Goal: Task Accomplishment & Management: Manage account settings

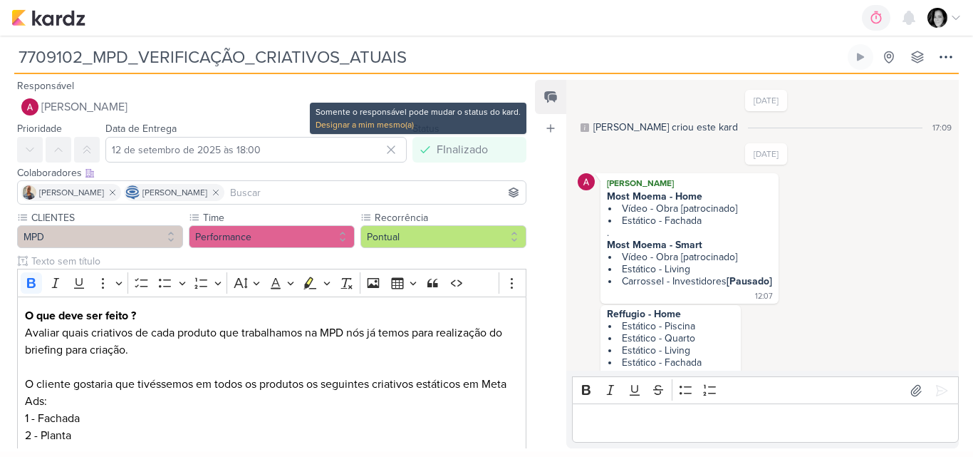
scroll to position [660, 0]
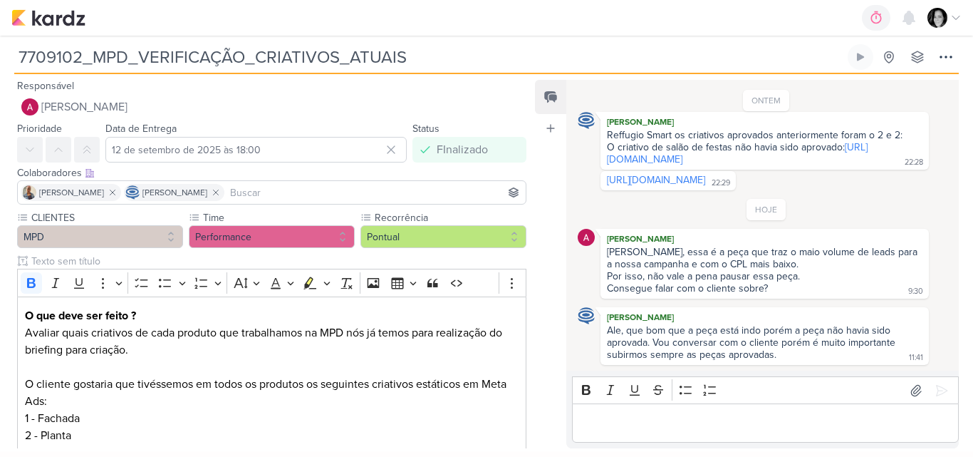
click at [934, 16] on img at bounding box center [937, 18] width 20 height 20
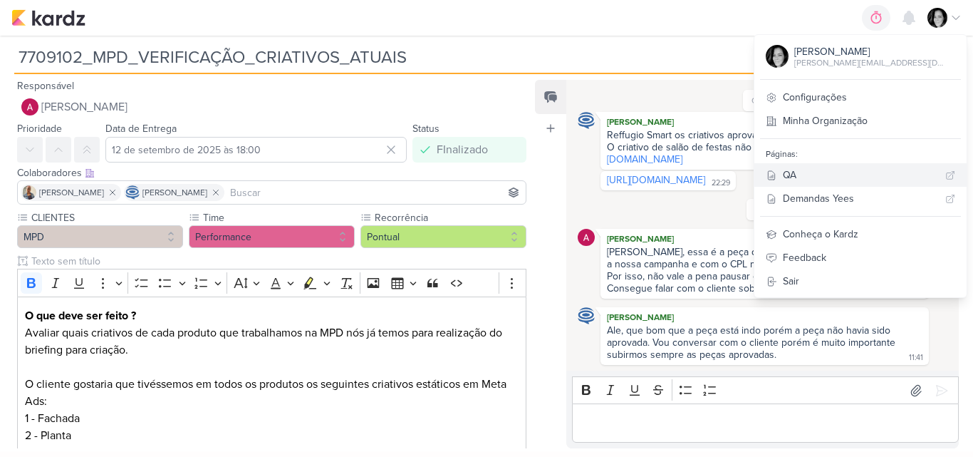
click at [848, 171] on div "QA" at bounding box center [861, 174] width 157 height 15
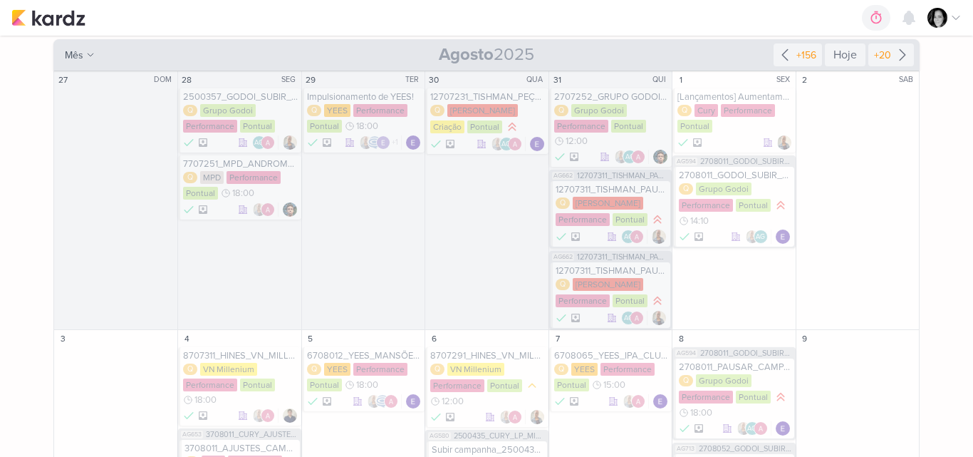
scroll to position [142, 0]
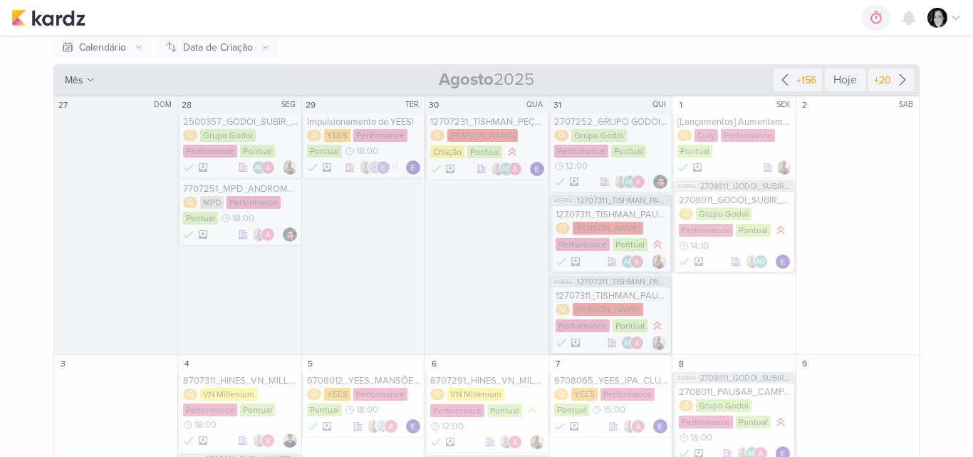
click at [894, 200] on div "2 SAB" at bounding box center [857, 225] width 123 height 259
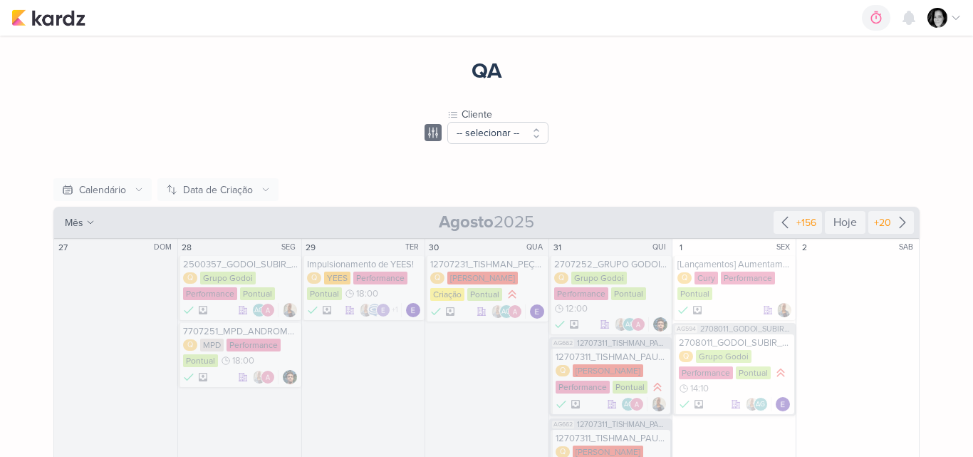
click at [956, 16] on icon at bounding box center [955, 17] width 11 height 11
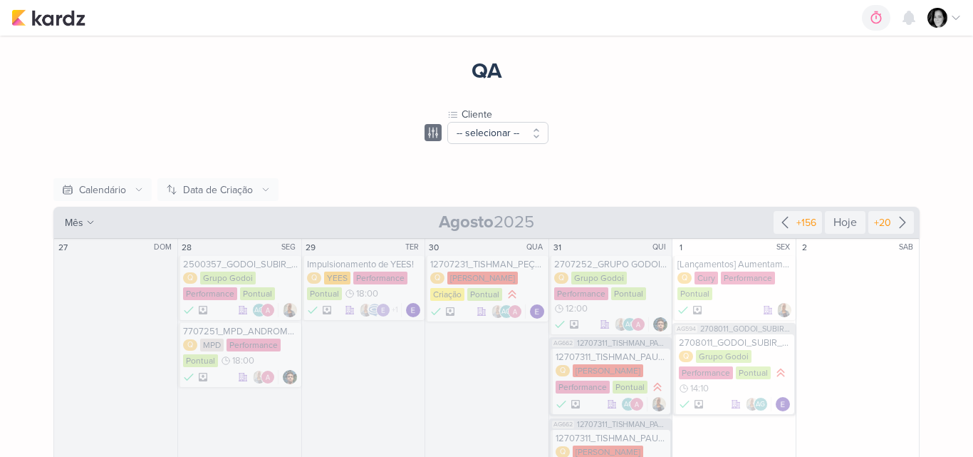
click at [954, 16] on icon at bounding box center [955, 17] width 11 height 11
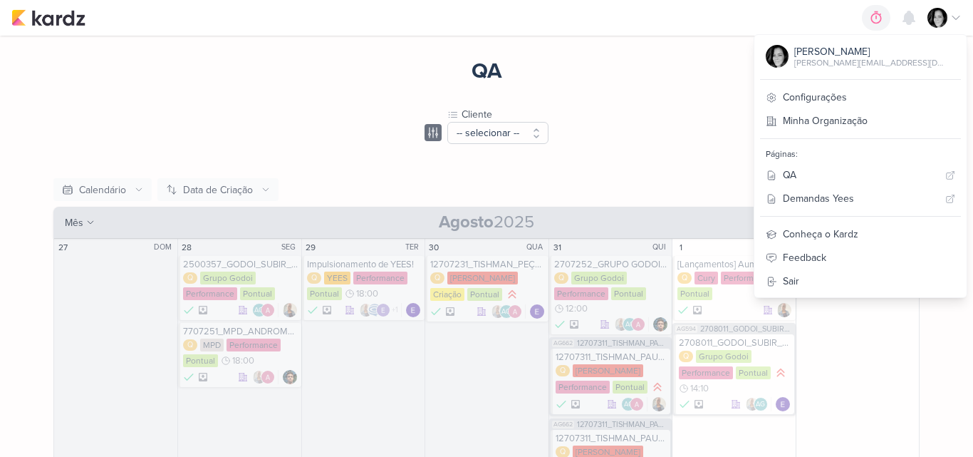
click at [951, 16] on icon at bounding box center [955, 17] width 11 height 11
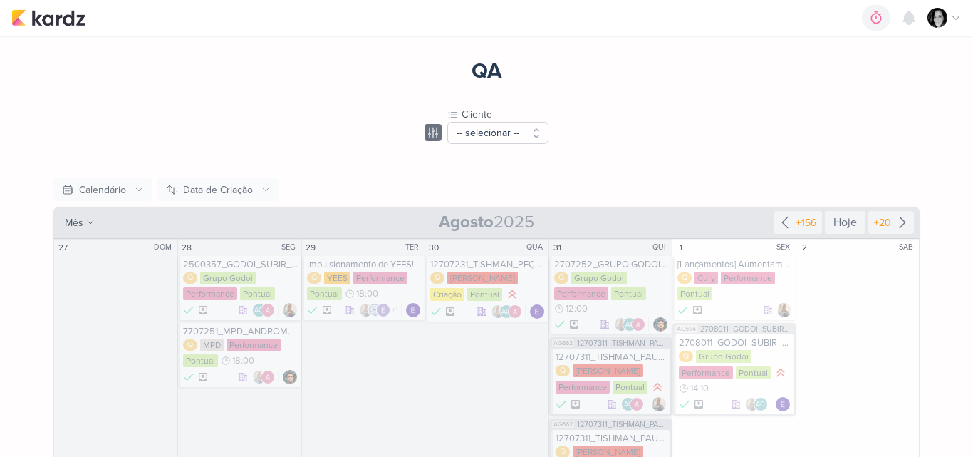
click at [959, 16] on icon at bounding box center [955, 18] width 7 height 4
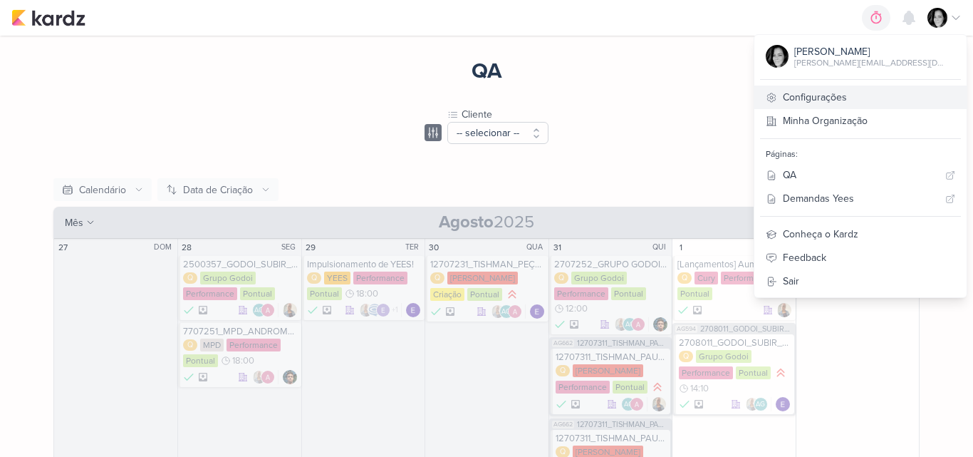
click at [872, 95] on link "Configurações" at bounding box center [860, 97] width 212 height 24
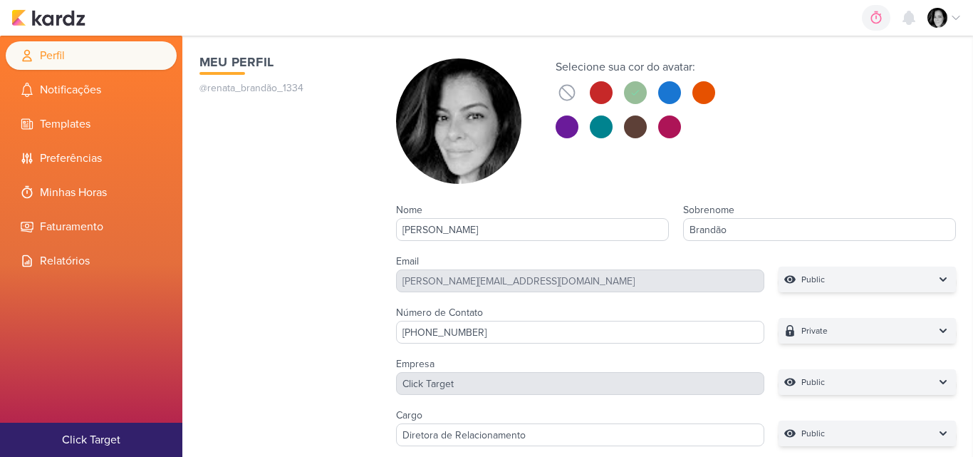
click at [954, 18] on icon at bounding box center [955, 18] width 7 height 4
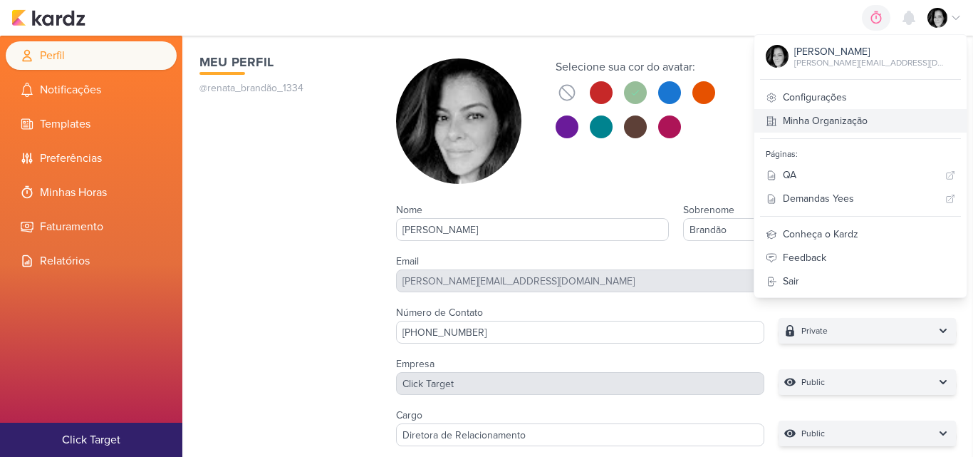
click at [896, 121] on link "Minha Organização" at bounding box center [860, 121] width 212 height 24
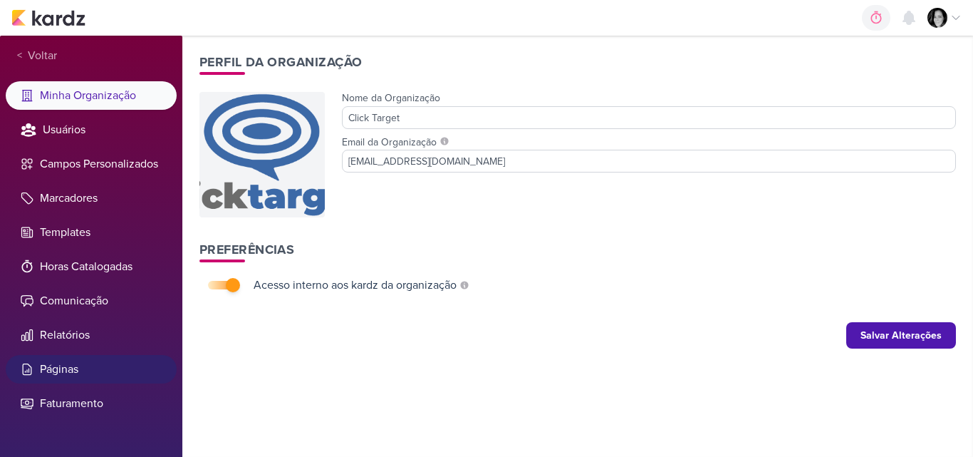
click at [75, 370] on li "Páginas" at bounding box center [91, 369] width 171 height 28
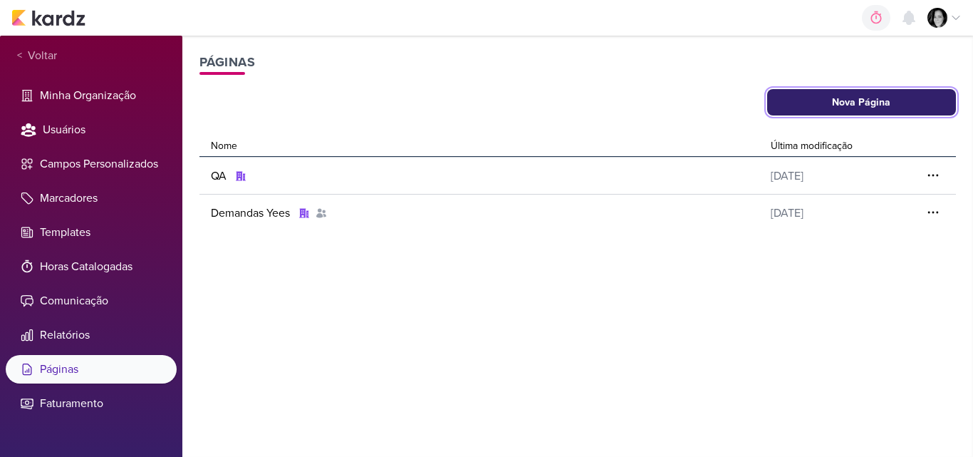
click at [848, 101] on button "Nova Página" at bounding box center [861, 102] width 189 height 26
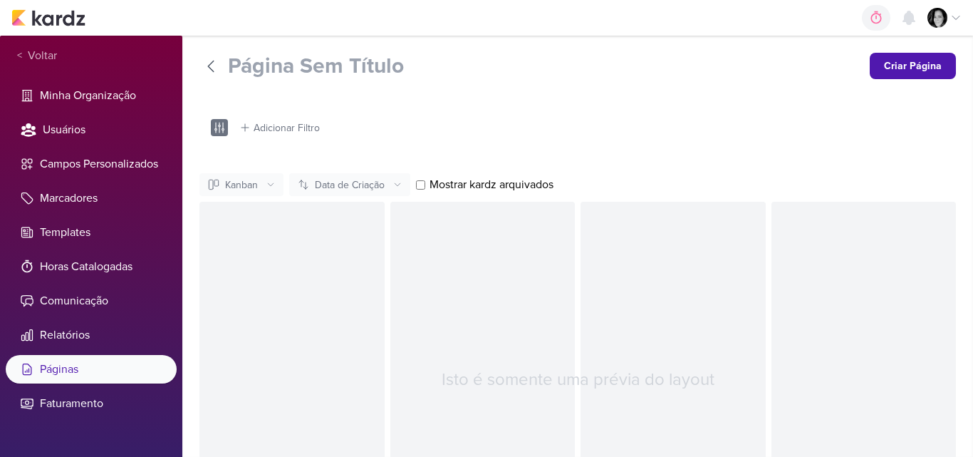
click at [335, 58] on input "Página Sem Título" at bounding box center [543, 66] width 630 height 26
drag, startPoint x: 422, startPoint y: 71, endPoint x: 213, endPoint y: 68, distance: 209.4
click at [213, 68] on div "Página SemQ Título" at bounding box center [528, 66] width 659 height 26
type input "Q"
type input "Geral"
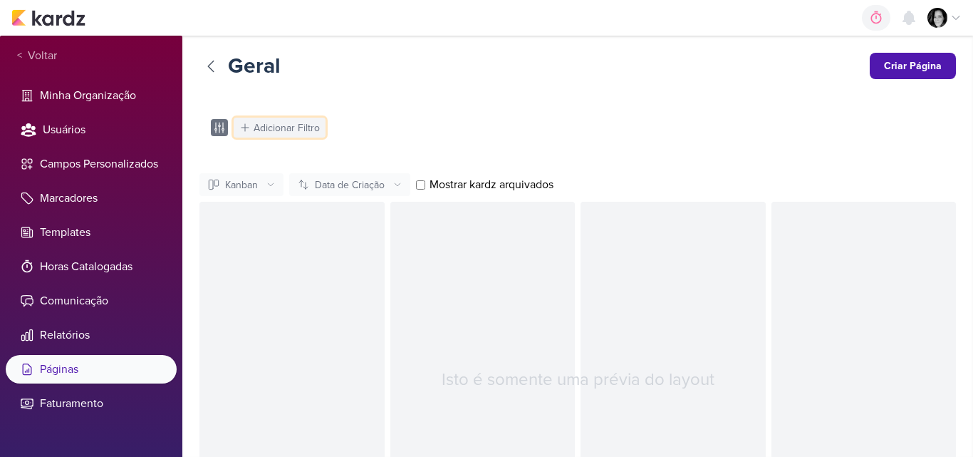
click at [294, 124] on div "Adicionar Filtro" at bounding box center [287, 127] width 66 height 15
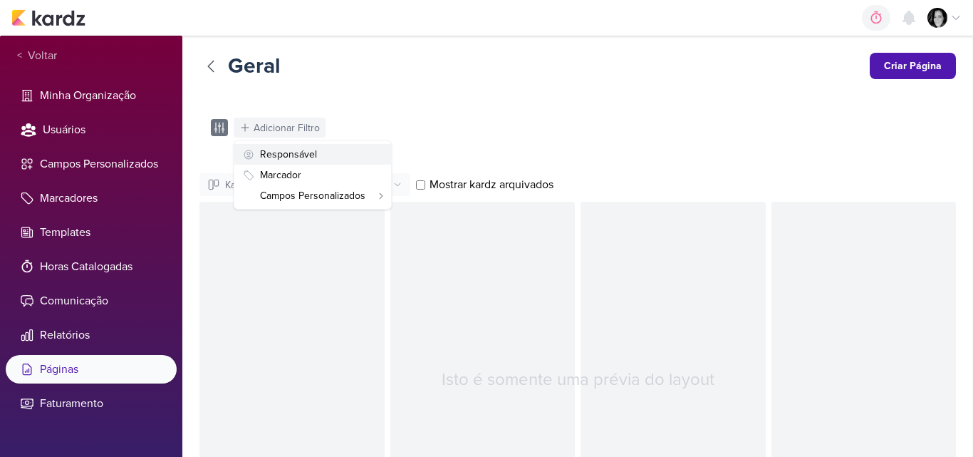
click at [283, 150] on div "Responsável" at bounding box center [288, 154] width 57 height 15
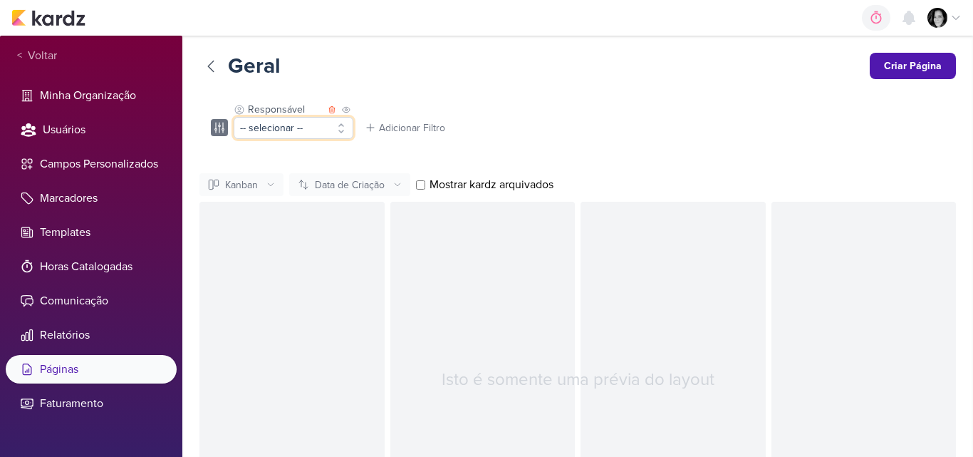
click at [340, 125] on button "-- selecionar --" at bounding box center [294, 128] width 120 height 22
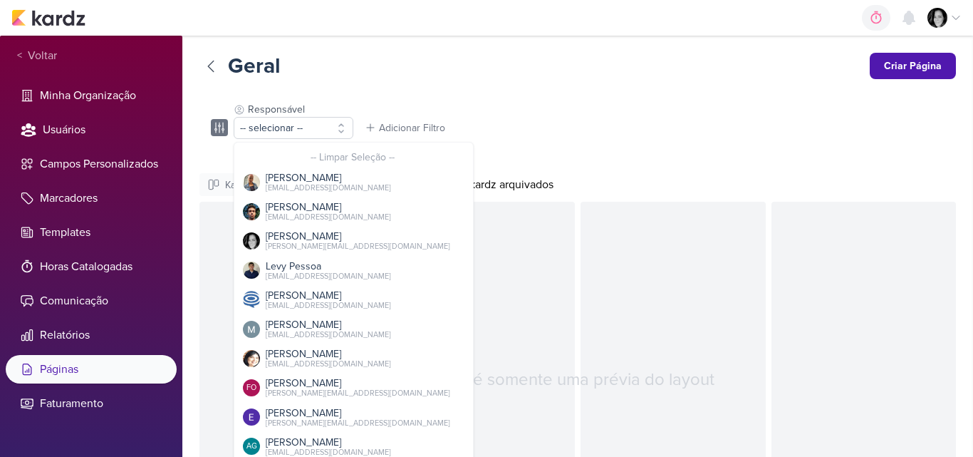
click at [375, 93] on div "Geral Criar Página Responsável -- selecionar -- -- Limpar Seleção -- Iara Santo…" at bounding box center [577, 305] width 756 height 505
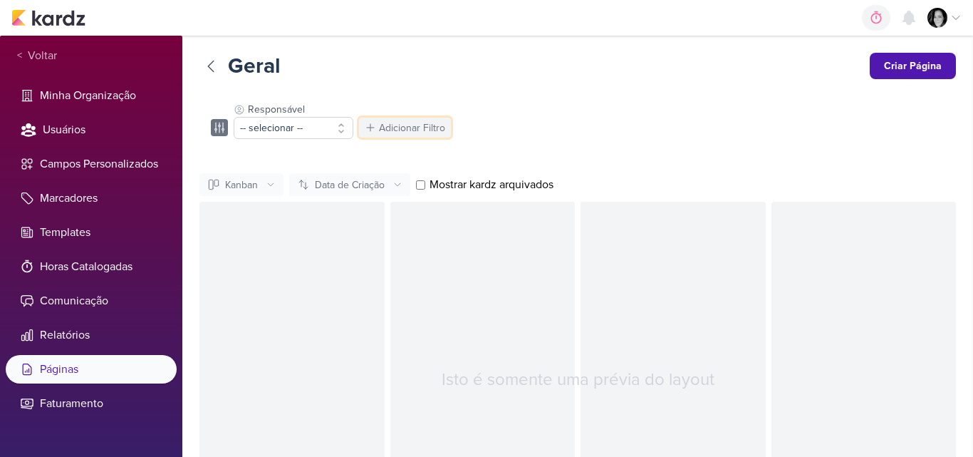
click at [386, 126] on div "Adicionar Filtro" at bounding box center [412, 127] width 66 height 15
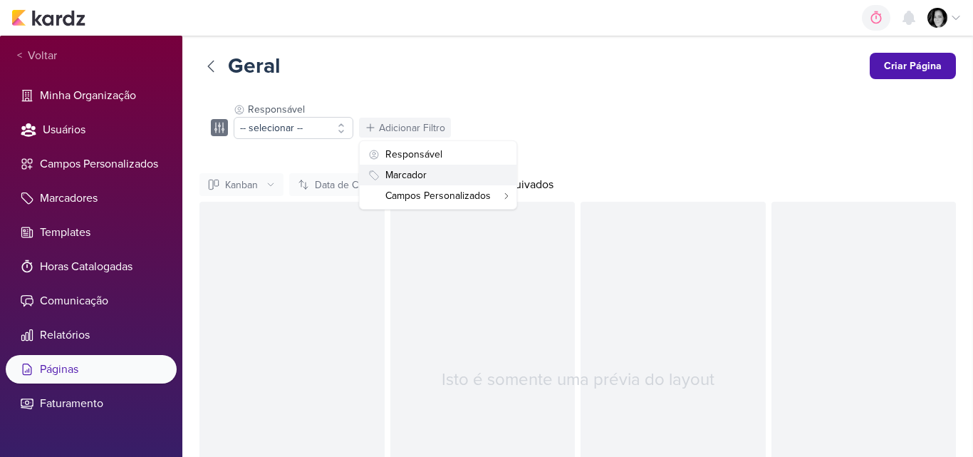
click at [414, 174] on div "Marcador" at bounding box center [405, 174] width 41 height 15
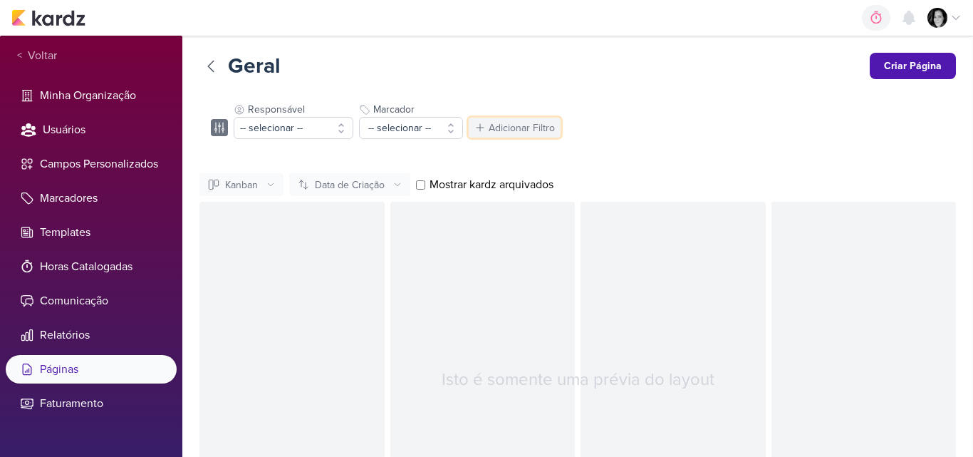
click at [523, 120] on div "Adicionar Filtro" at bounding box center [522, 127] width 66 height 15
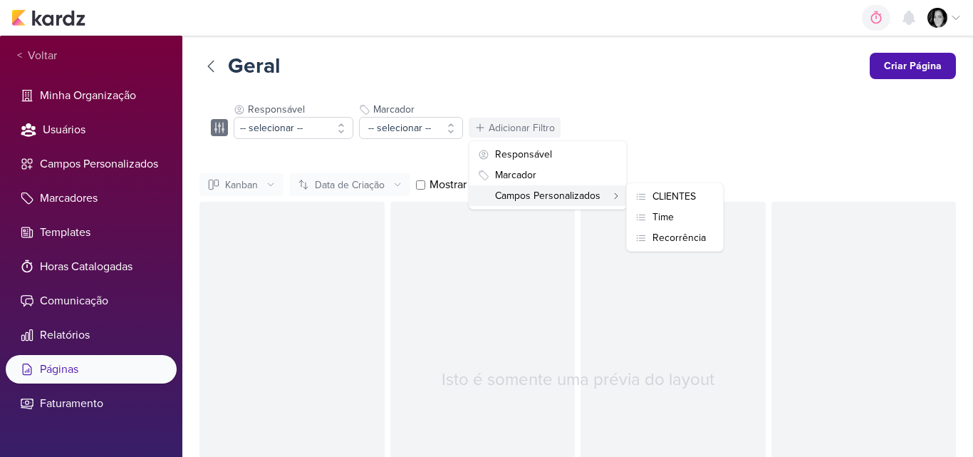
click at [539, 195] on div "Campos Personalizados" at bounding box center [539, 195] width 122 height 15
click at [682, 194] on div "CLIENTES" at bounding box center [673, 196] width 43 height 15
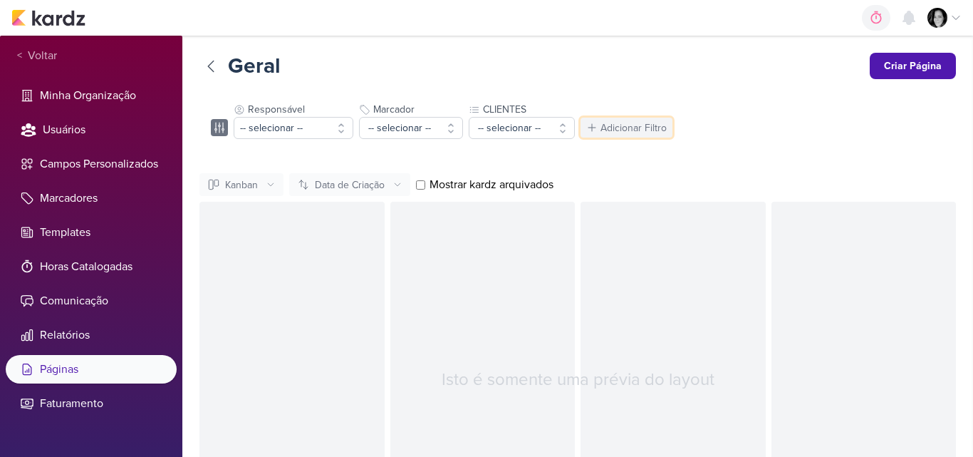
click at [622, 128] on div "Adicionar Filtro" at bounding box center [633, 127] width 66 height 15
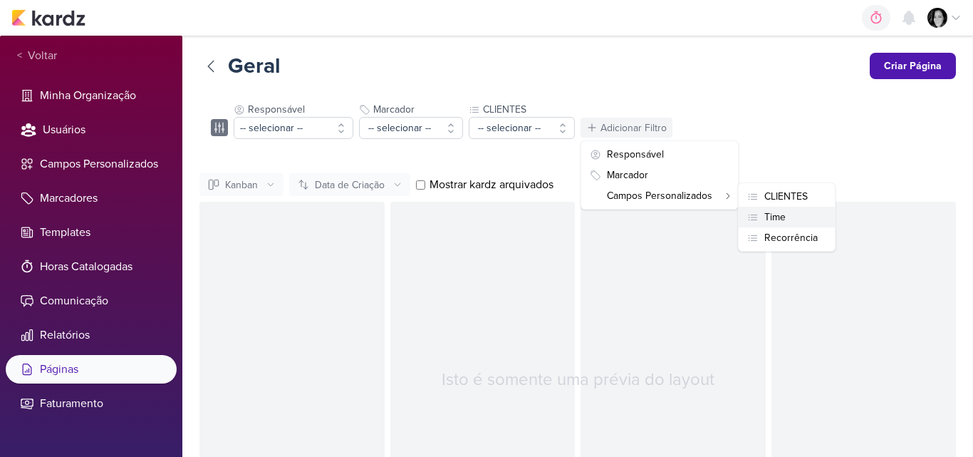
click at [774, 216] on div "Time" at bounding box center [774, 216] width 21 height 15
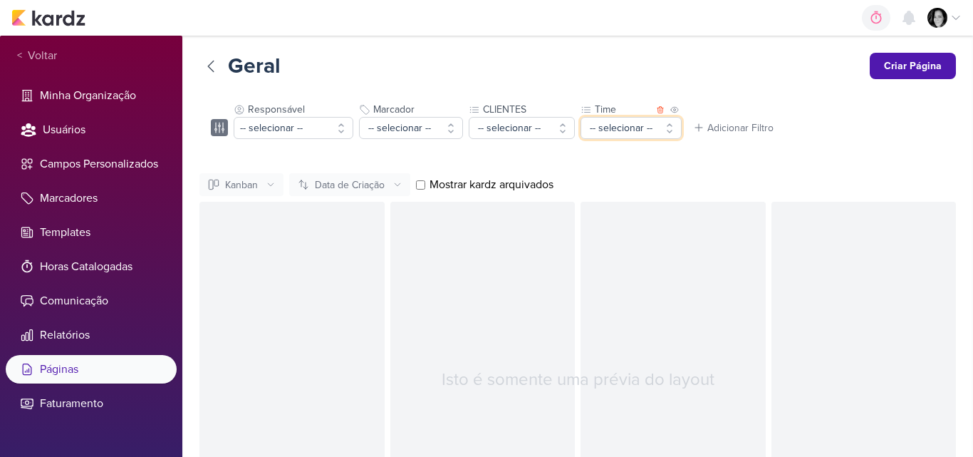
click at [669, 129] on button "-- selecionar --" at bounding box center [630, 128] width 101 height 22
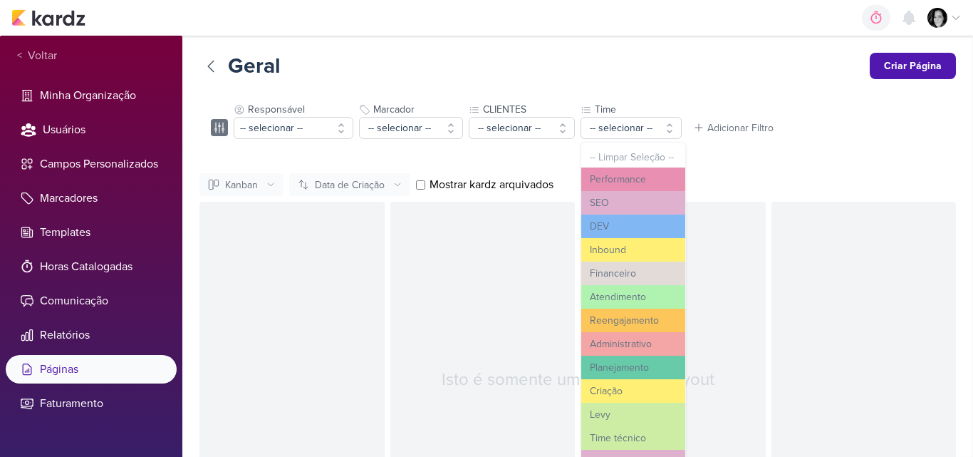
click at [754, 150] on div "Geral Criar Página Responsável -- selecionar -- -- Limpar Seleção -- Iara Santo…" at bounding box center [577, 305] width 756 height 505
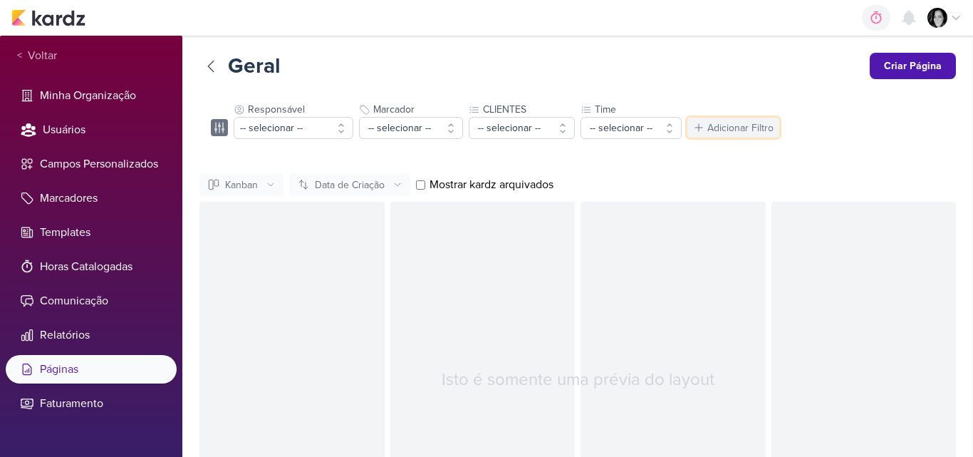
click at [751, 125] on div "Adicionar Filtro" at bounding box center [740, 127] width 66 height 15
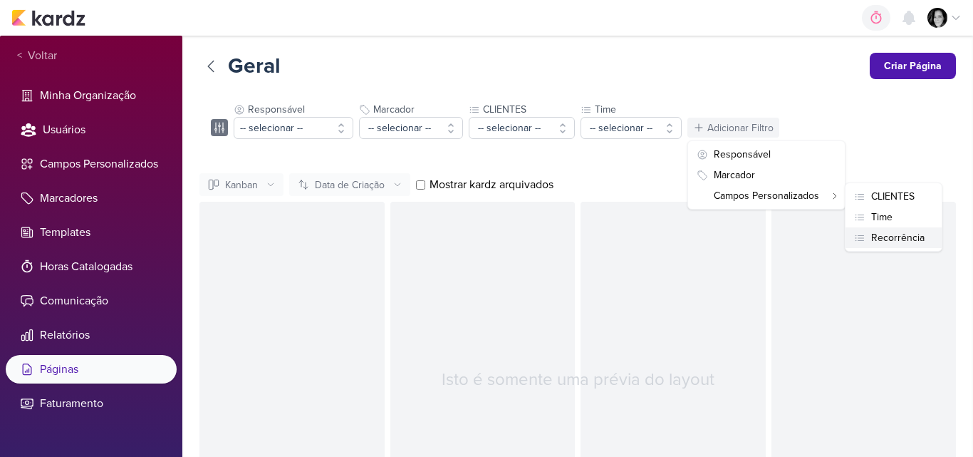
click at [880, 239] on div "Recorrência" at bounding box center [897, 237] width 53 height 15
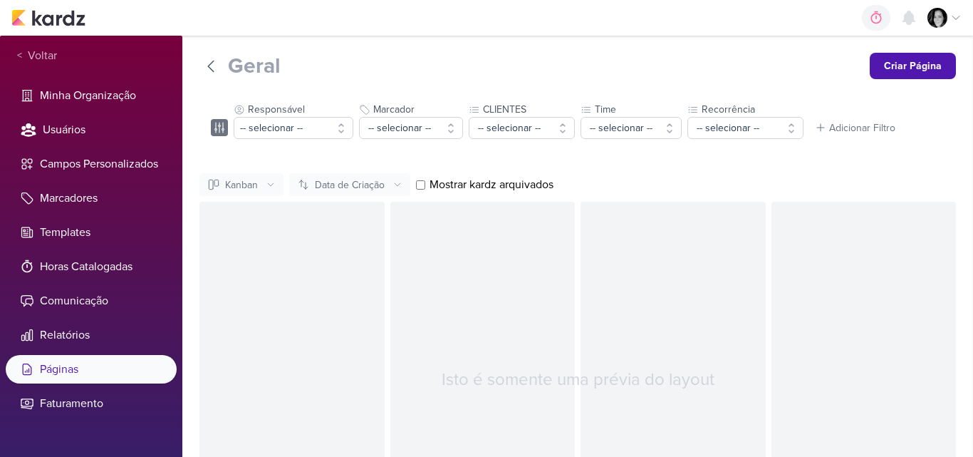
click at [305, 66] on input "Geral" at bounding box center [543, 66] width 630 height 26
click at [424, 184] on input "Mostrar kardz arquivados" at bounding box center [420, 184] width 9 height 9
click at [667, 160] on div "Geral Criar Página Responsável -- selecionar -- -- Limpar Seleção -- Iara Santo…" at bounding box center [577, 305] width 756 height 505
click at [419, 184] on input "Mostrar kardz arquivados" at bounding box center [420, 184] width 9 height 9
checkbox input "false"
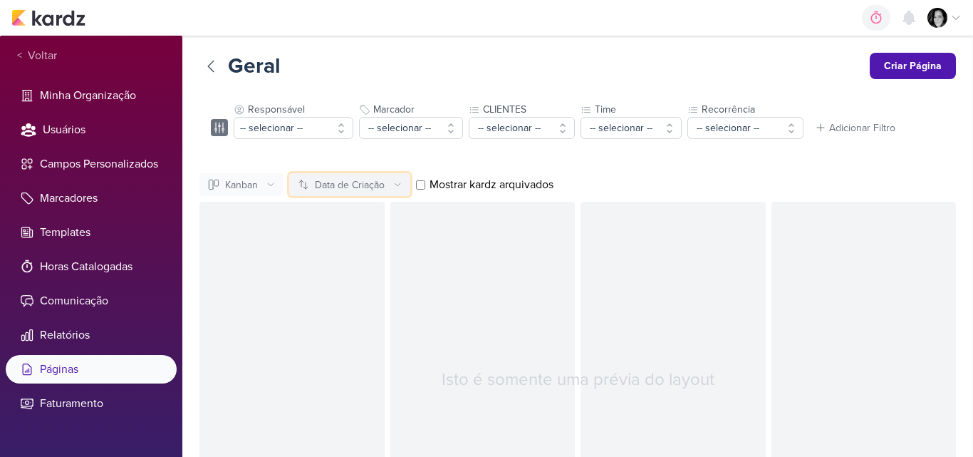
click at [360, 188] on div "Data de Criação" at bounding box center [350, 184] width 70 height 15
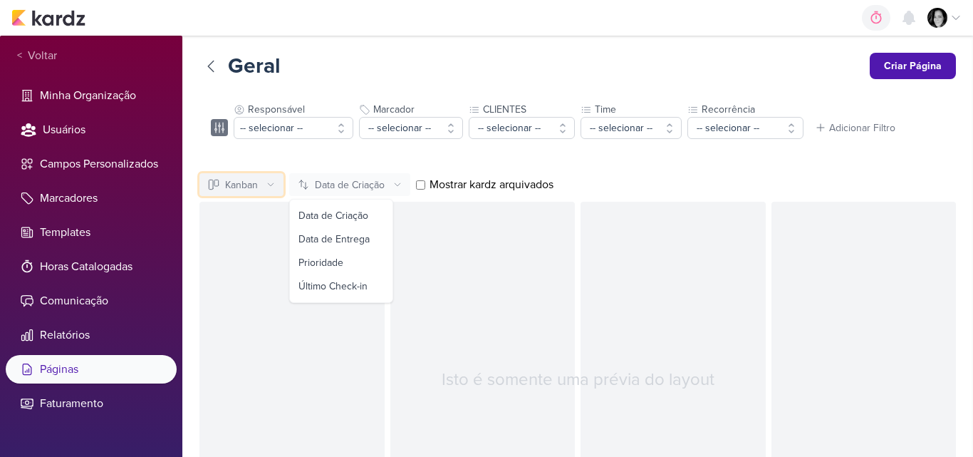
click at [256, 186] on div "Kanban" at bounding box center [241, 184] width 33 height 15
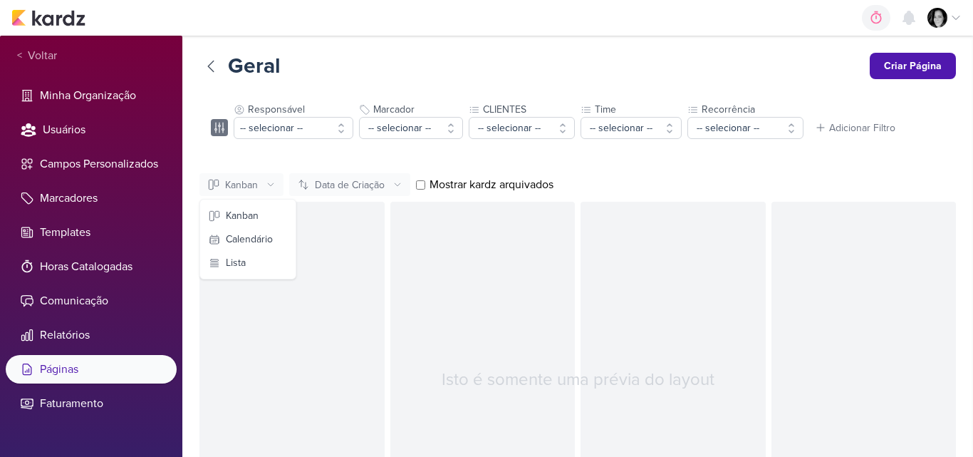
click at [681, 171] on div "Geral Criar Página Responsável -- selecionar -- -- Limpar Seleção -- Iara Santo…" at bounding box center [577, 305] width 756 height 505
click at [873, 132] on div "Adicionar Filtro" at bounding box center [862, 127] width 66 height 15
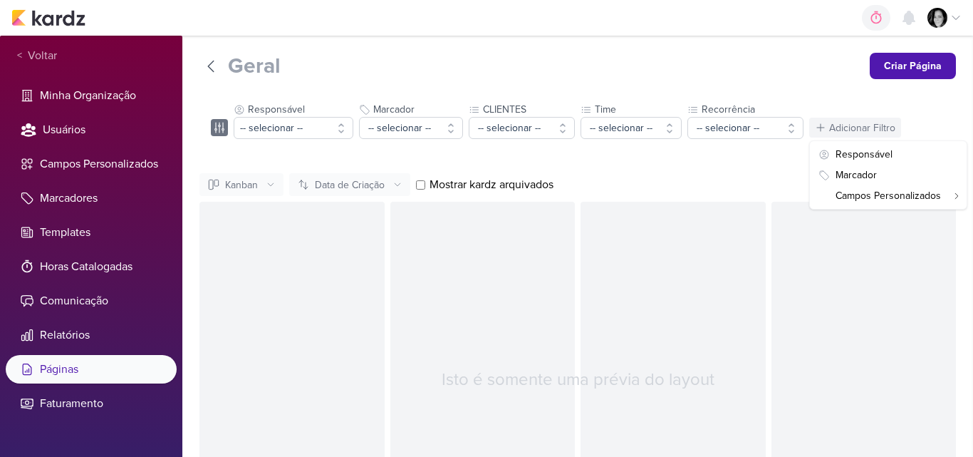
click at [734, 66] on input "Geral" at bounding box center [543, 66] width 630 height 26
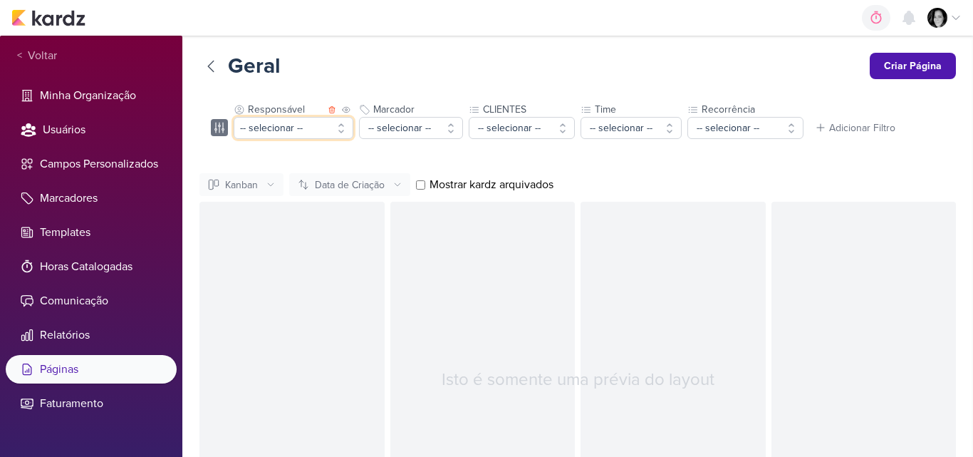
click at [339, 130] on button "-- selecionar --" at bounding box center [294, 128] width 120 height 22
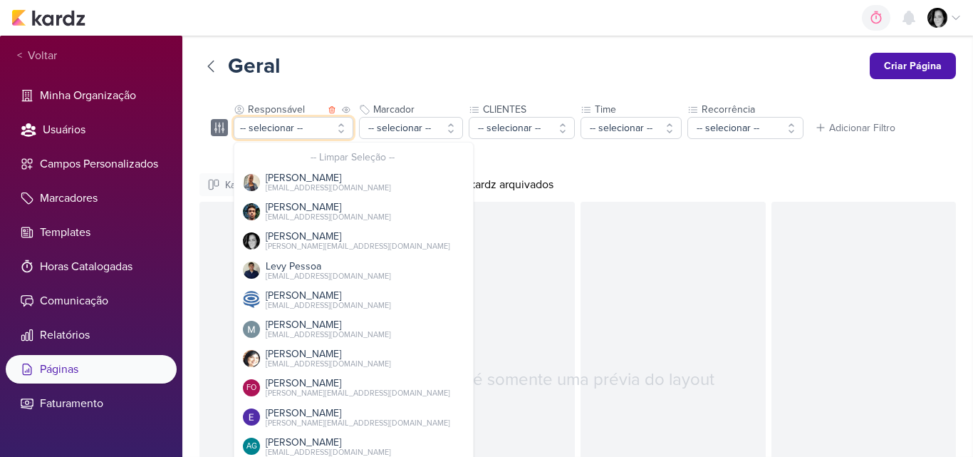
click at [339, 130] on button "-- selecionar --" at bounding box center [294, 128] width 120 height 22
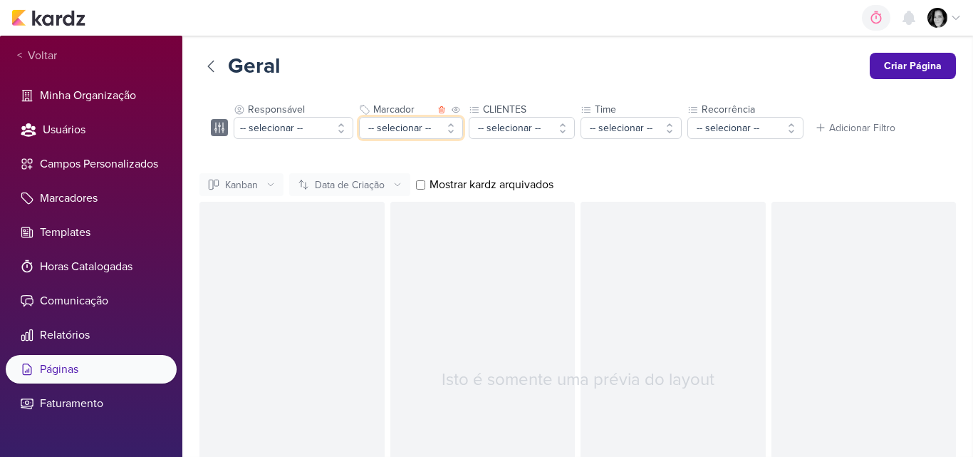
click at [449, 130] on button "-- selecionar --" at bounding box center [411, 128] width 104 height 22
click at [447, 132] on button "-- selecionar --" at bounding box center [411, 128] width 104 height 22
click at [398, 126] on button "-- selecionar --" at bounding box center [411, 128] width 104 height 22
click at [441, 108] on icon at bounding box center [441, 109] width 9 height 9
click at [455, 131] on button "-- selecionar --" at bounding box center [412, 128] width 106 height 22
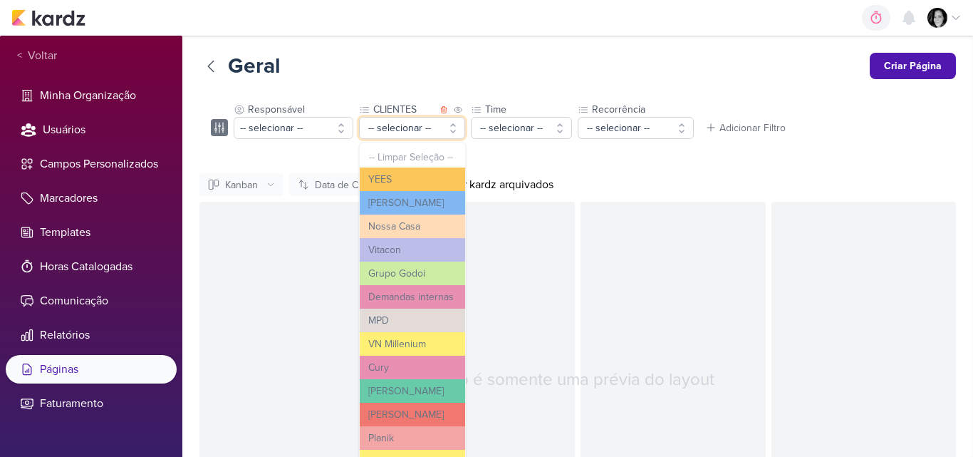
click at [455, 131] on button "-- selecionar --" at bounding box center [412, 128] width 106 height 22
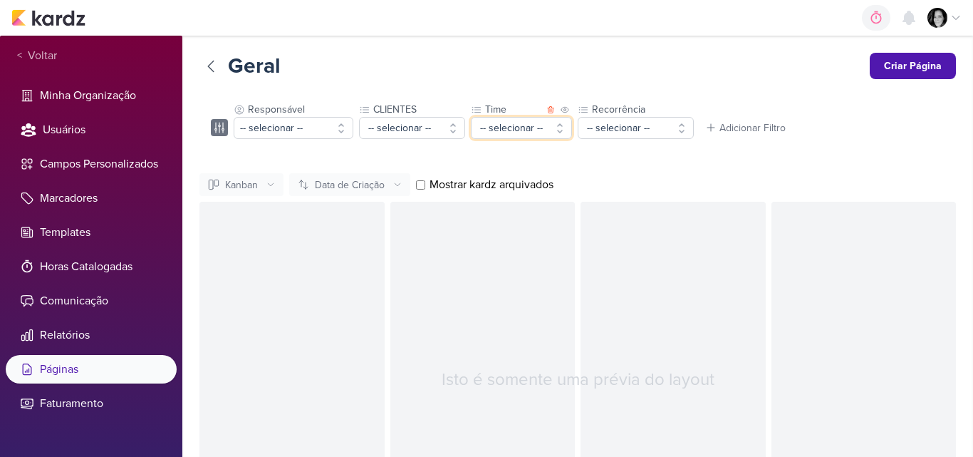
click at [558, 131] on button "-- selecionar --" at bounding box center [521, 128] width 101 height 22
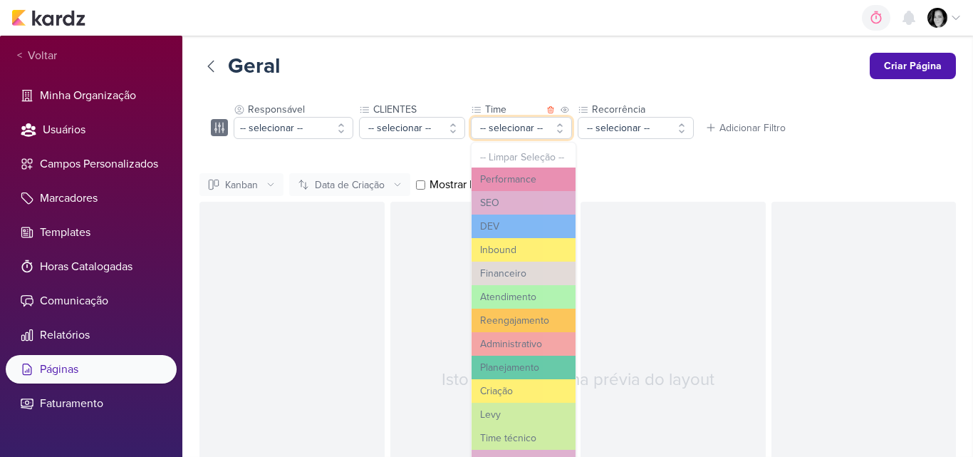
click at [558, 131] on button "-- selecionar --" at bounding box center [521, 128] width 101 height 22
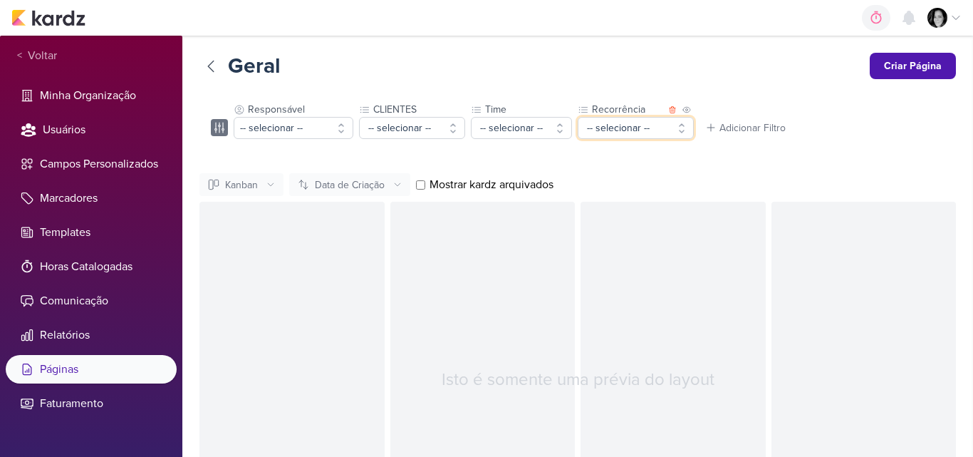
click at [679, 126] on button "-- selecionar --" at bounding box center [636, 128] width 116 height 22
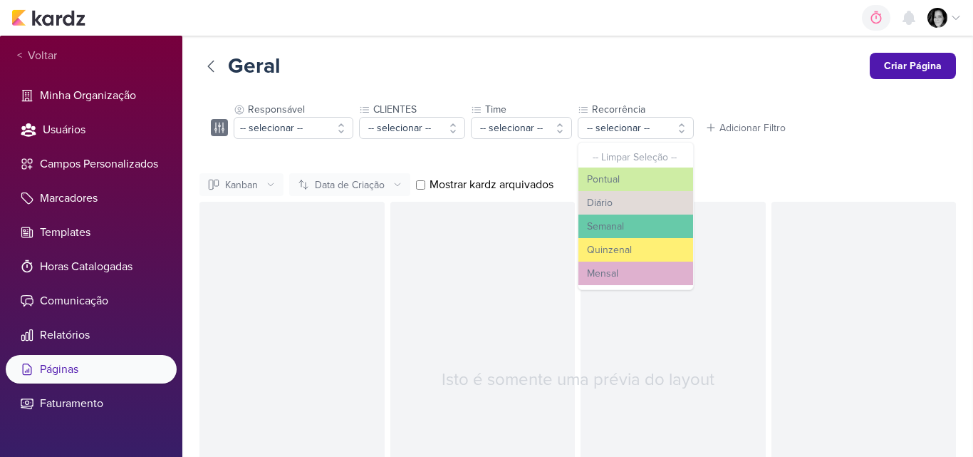
click at [815, 163] on div "Geral Criar Página Responsável -- selecionar -- -- Limpar Seleção -- Iara Santo…" at bounding box center [577, 305] width 756 height 505
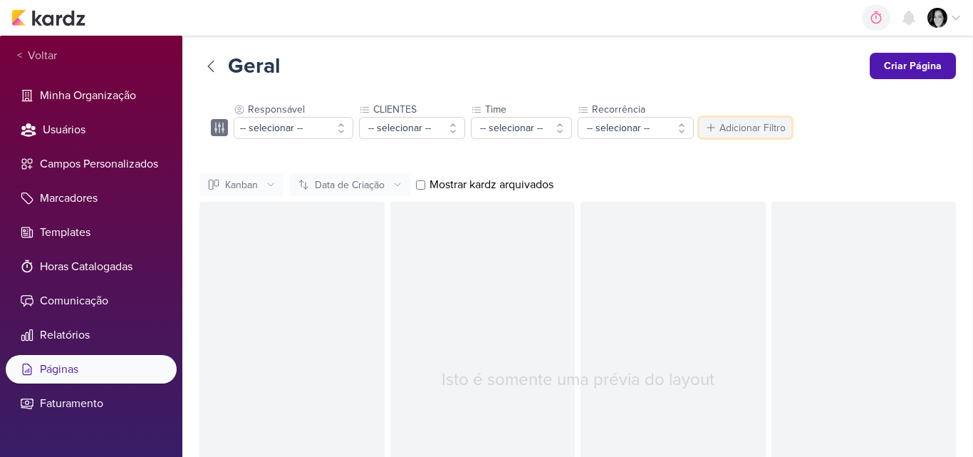
click at [747, 125] on div "Adicionar Filtro" at bounding box center [752, 127] width 66 height 15
click at [800, 81] on div "Geral Criar Página Responsável -- selecionar -- -- Limpar Seleção -- Iara Santo…" at bounding box center [577, 305] width 756 height 505
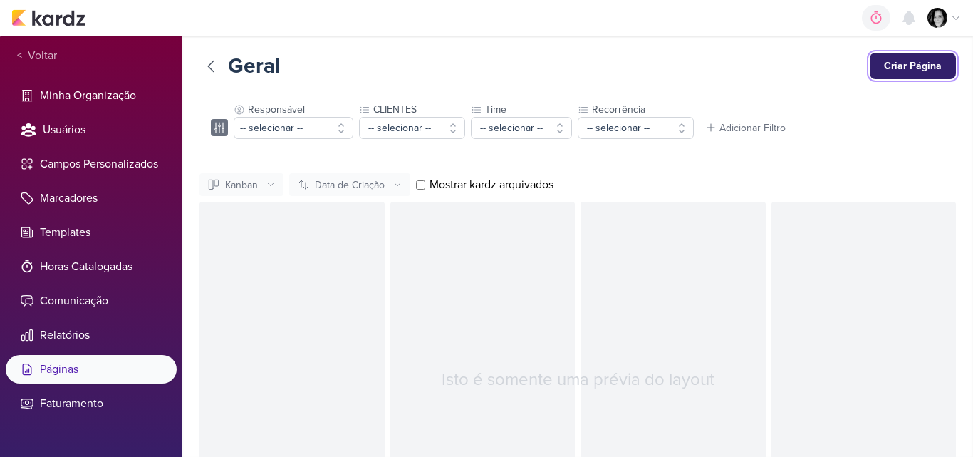
click at [900, 68] on button "Criar Página" at bounding box center [913, 66] width 86 height 26
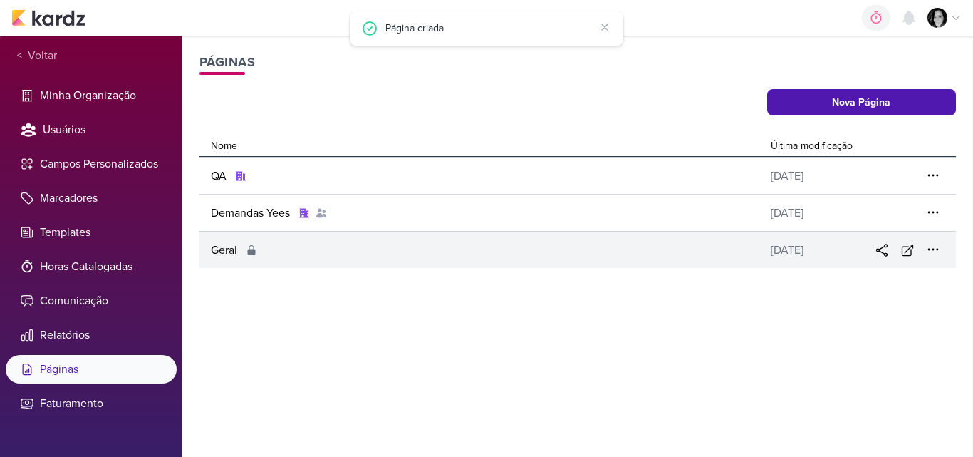
click at [254, 251] on icon at bounding box center [252, 250] width 8 height 10
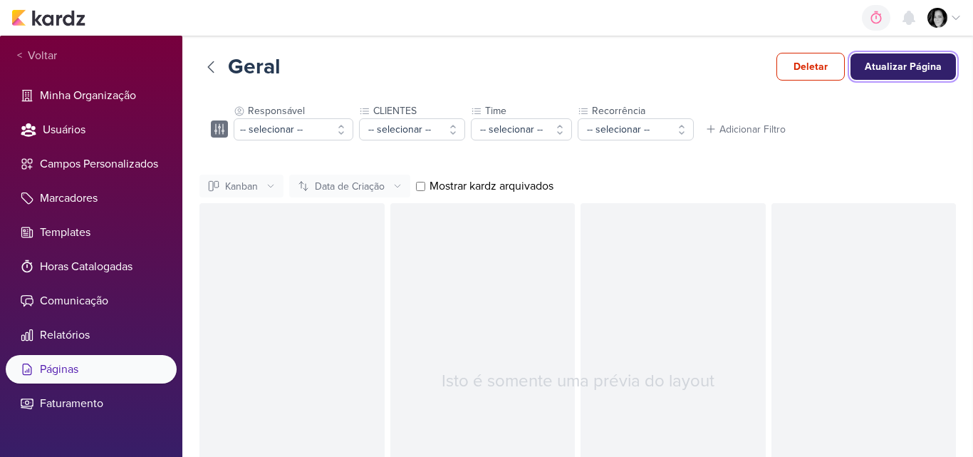
click at [916, 65] on button "Atualizar Página" at bounding box center [902, 66] width 105 height 26
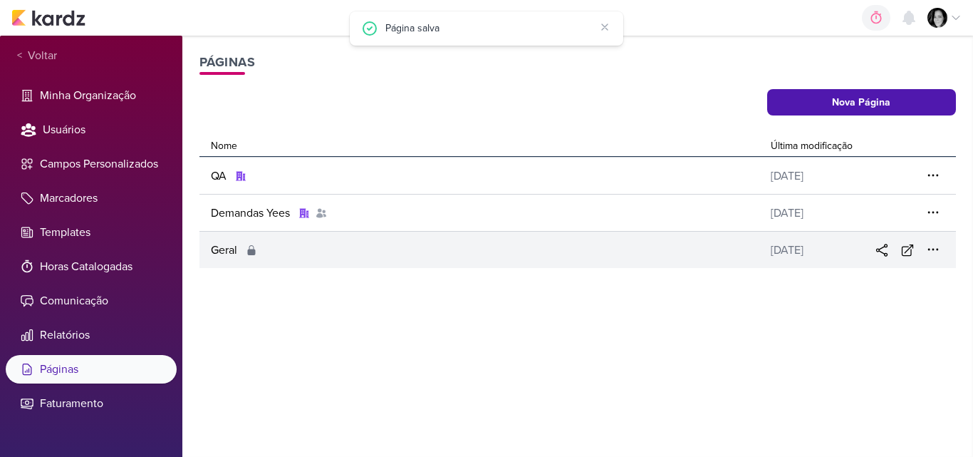
click at [353, 253] on div "Geral" at bounding box center [481, 249] width 565 height 17
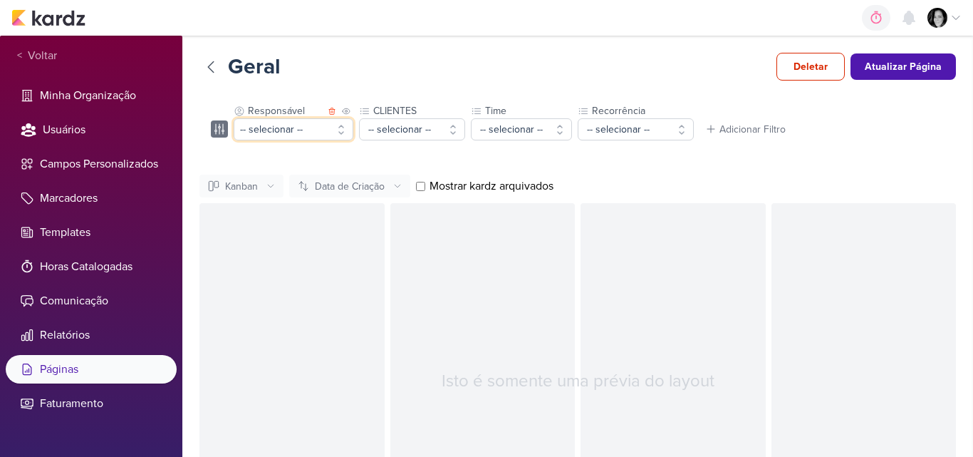
click at [343, 127] on button "-- selecionar --" at bounding box center [294, 129] width 120 height 22
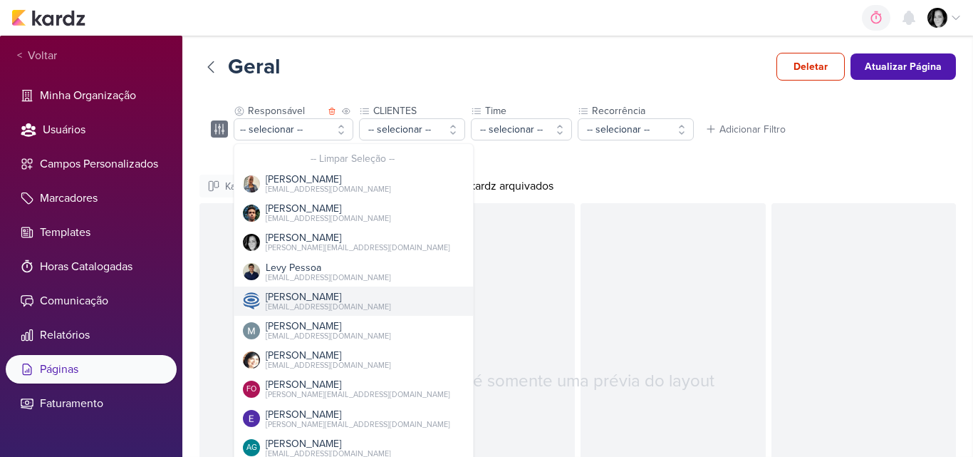
click at [295, 301] on div "[PERSON_NAME][EMAIL_ADDRESS][DOMAIN_NAME]" at bounding box center [328, 306] width 125 height 11
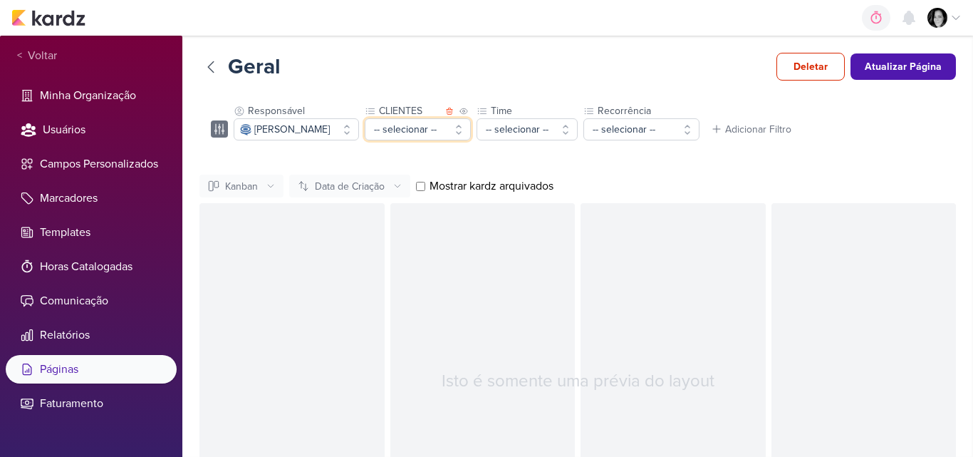
click at [471, 126] on button "-- selecionar --" at bounding box center [418, 129] width 106 height 22
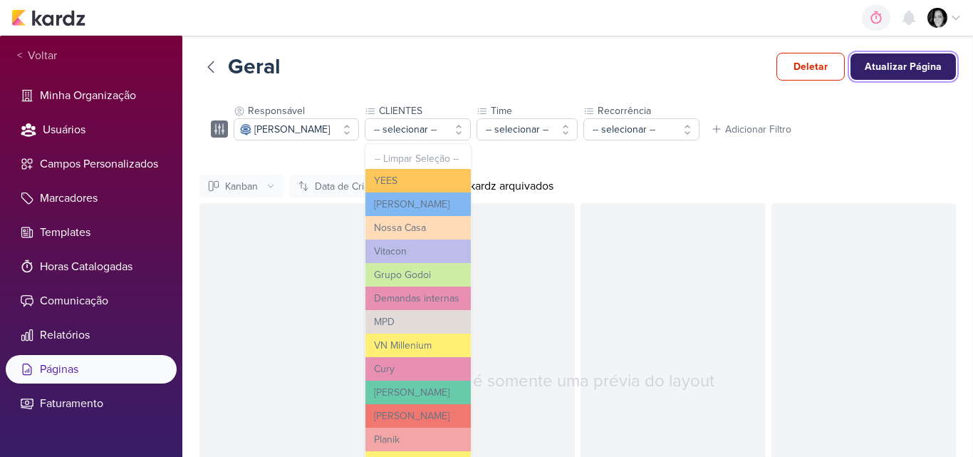
click at [921, 62] on button "Atualizar Página" at bounding box center [902, 66] width 105 height 26
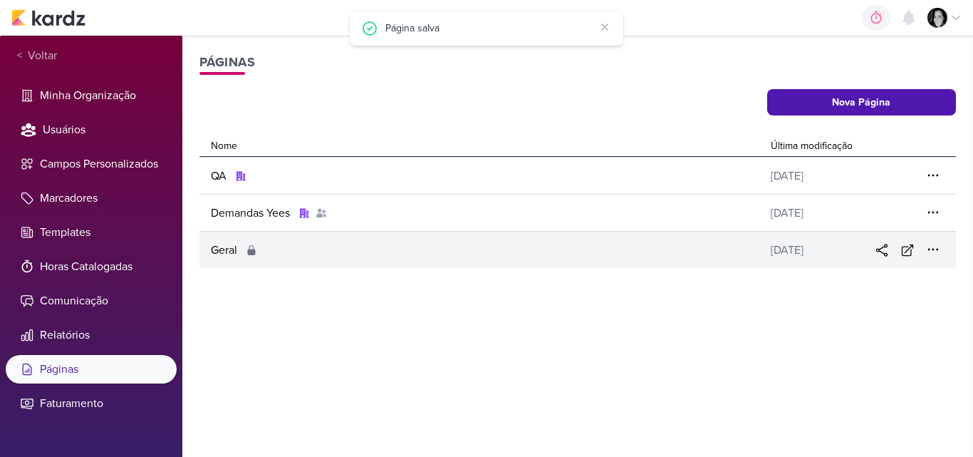
click at [328, 252] on div "Geral" at bounding box center [481, 249] width 565 height 17
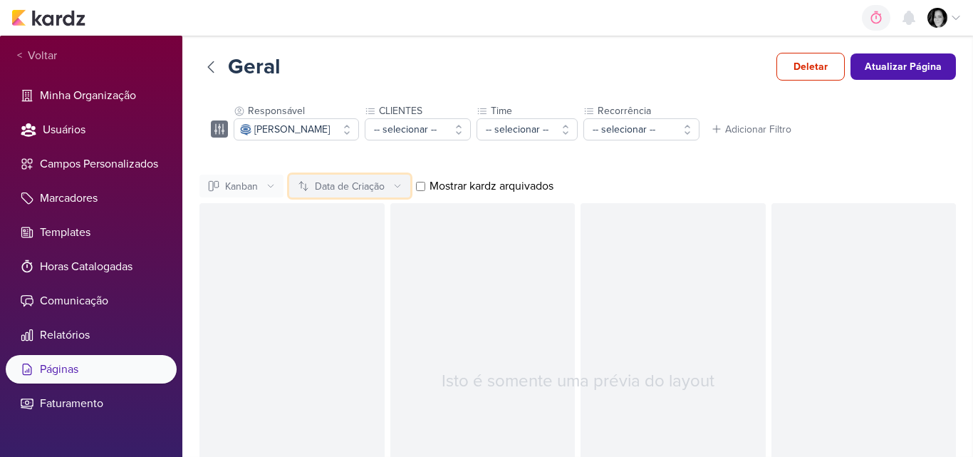
click at [358, 189] on div "Data de Criação" at bounding box center [350, 186] width 70 height 15
click at [354, 224] on div "Data de Criação" at bounding box center [333, 216] width 70 height 15
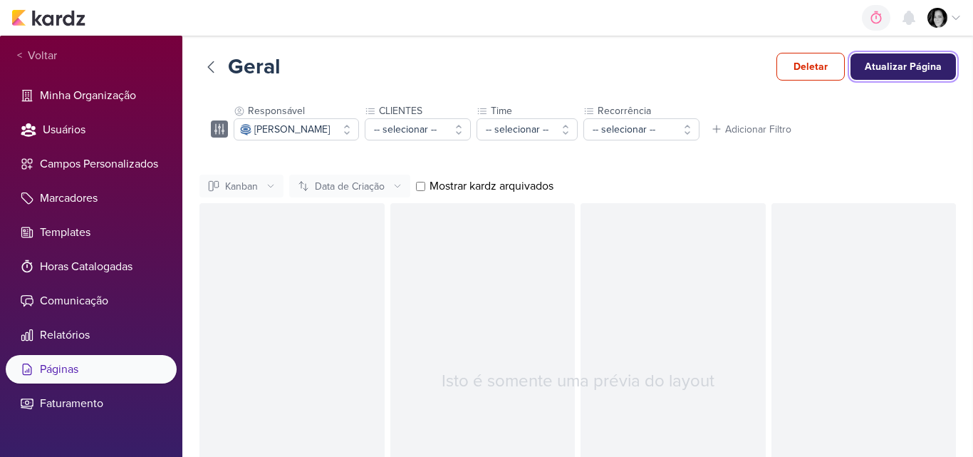
click at [897, 69] on button "Atualizar Página" at bounding box center [902, 66] width 105 height 26
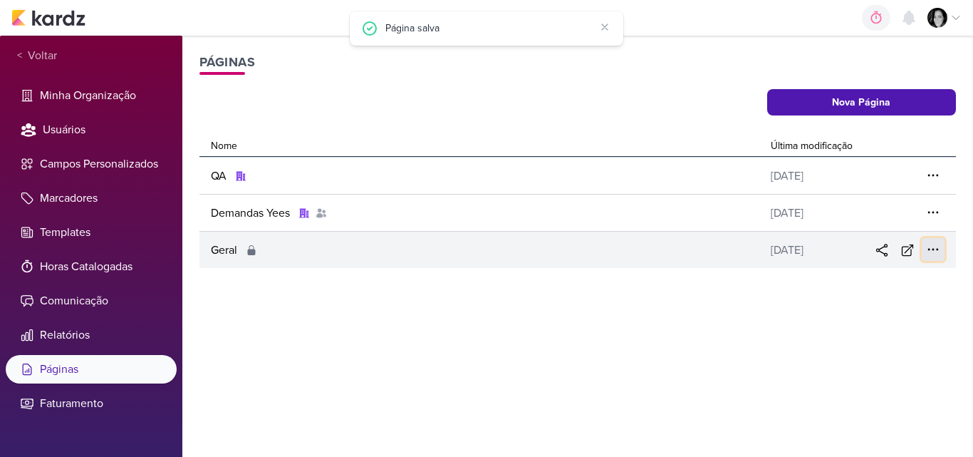
click at [937, 249] on icon at bounding box center [932, 249] width 9 height 1
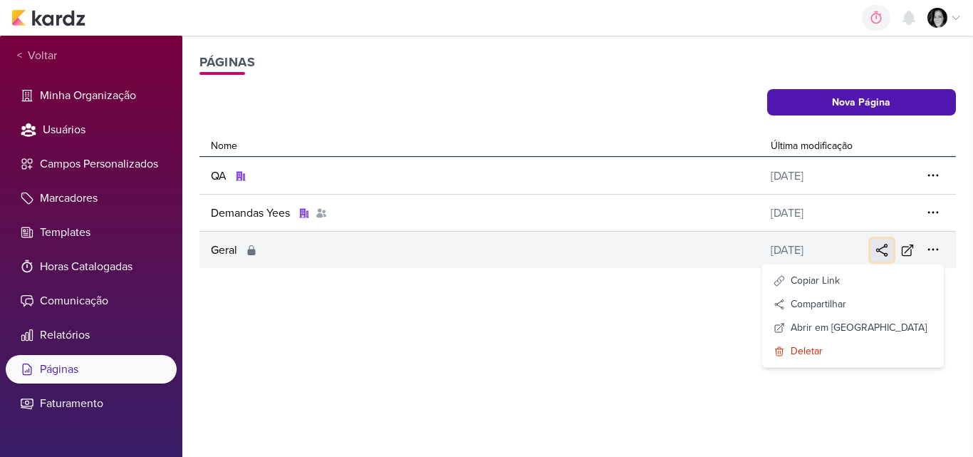
click at [883, 254] on icon at bounding box center [882, 250] width 14 height 14
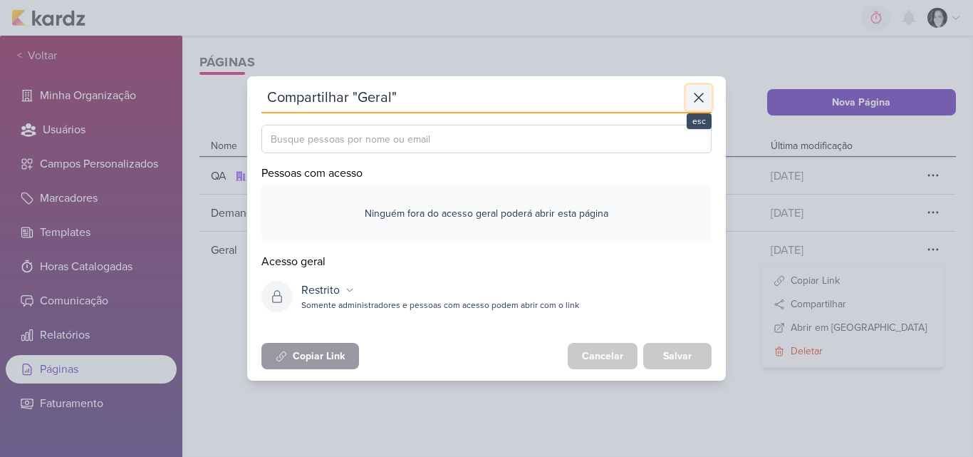
click at [699, 95] on icon at bounding box center [698, 97] width 17 height 17
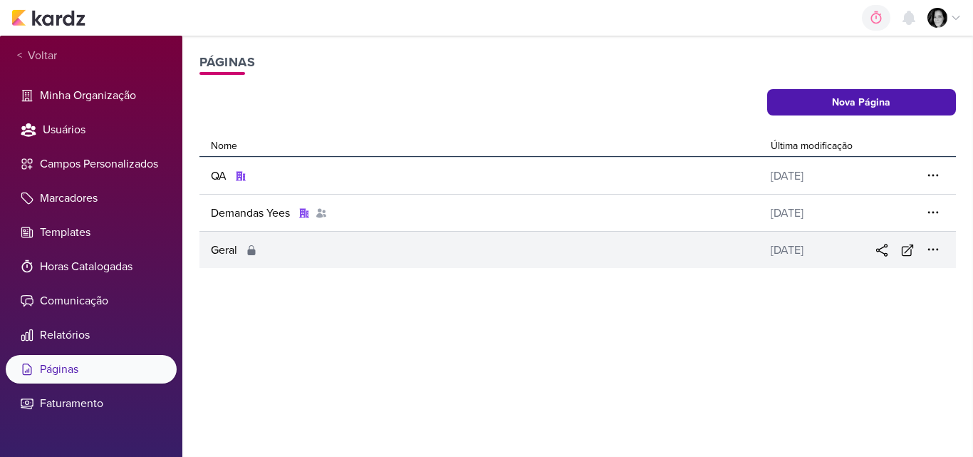
click at [251, 251] on icon at bounding box center [252, 250] width 8 height 10
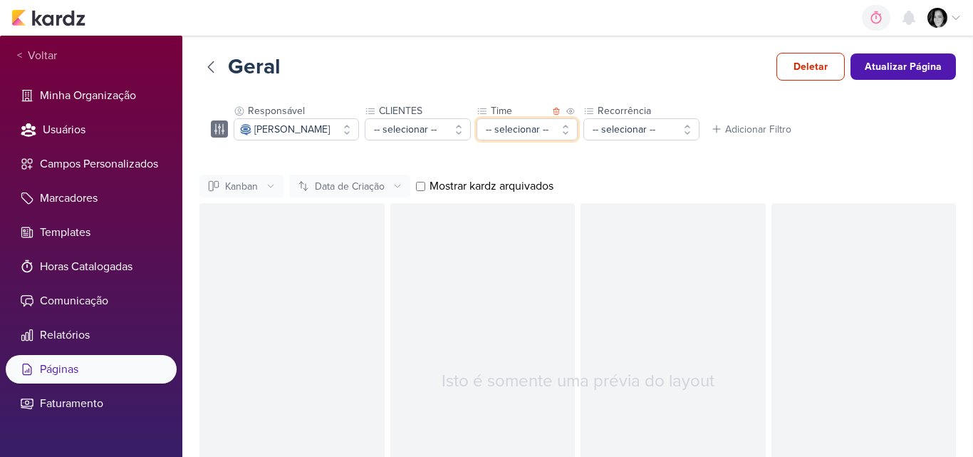
click at [578, 131] on button "-- selecionar --" at bounding box center [526, 129] width 101 height 22
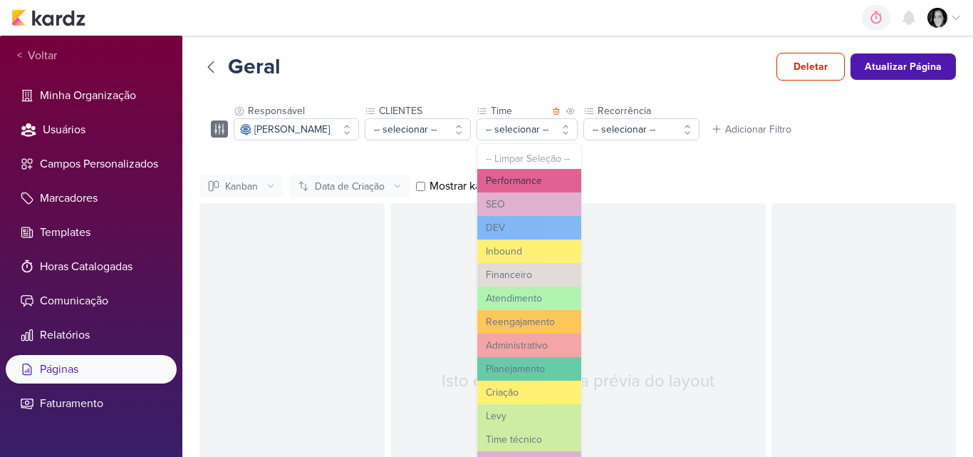
click at [575, 174] on button "Performance" at bounding box center [529, 181] width 104 height 24
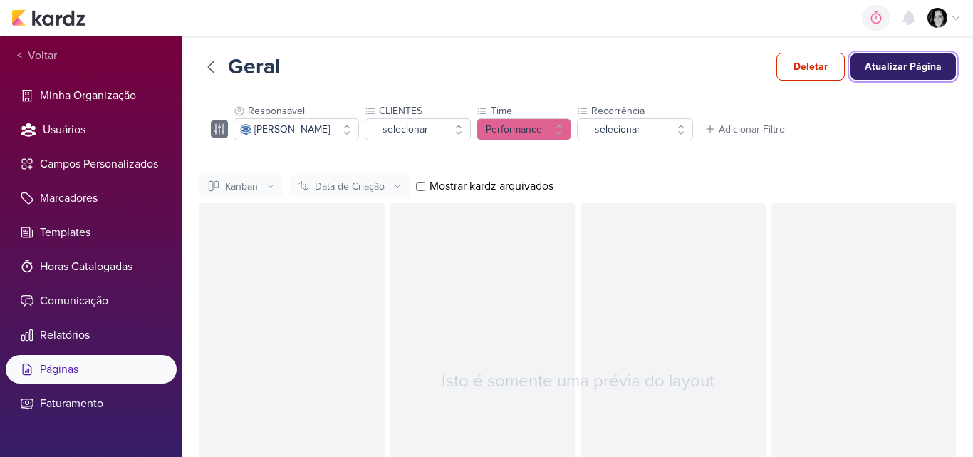
click at [907, 68] on button "Atualizar Página" at bounding box center [902, 66] width 105 height 26
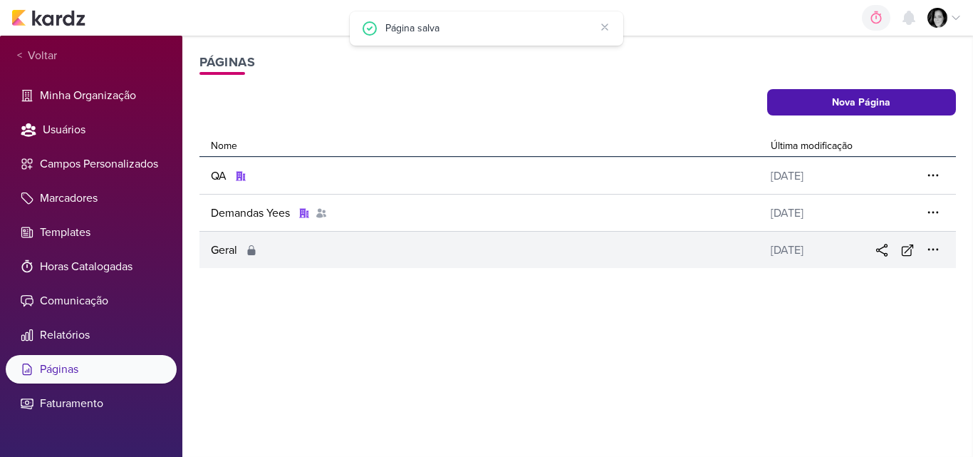
click at [429, 252] on div "Geral" at bounding box center [481, 249] width 565 height 17
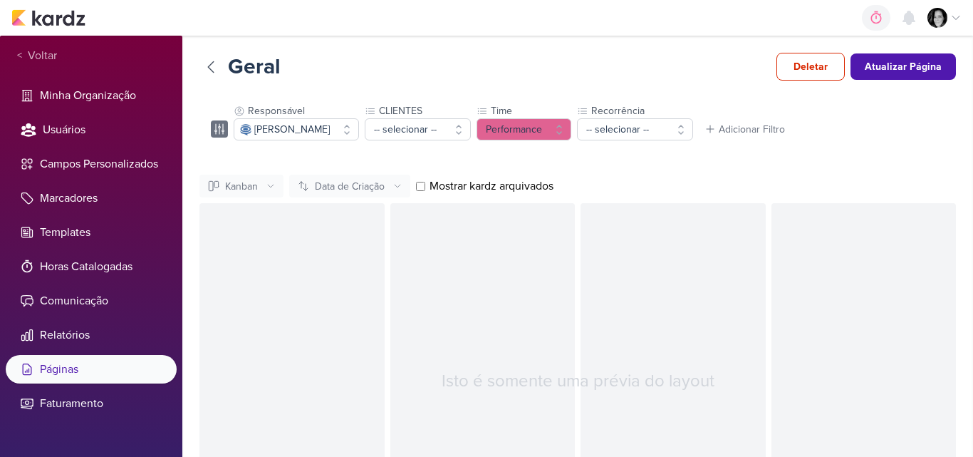
click at [103, 372] on li "Páginas" at bounding box center [91, 369] width 171 height 28
click at [956, 20] on icon at bounding box center [955, 17] width 11 height 11
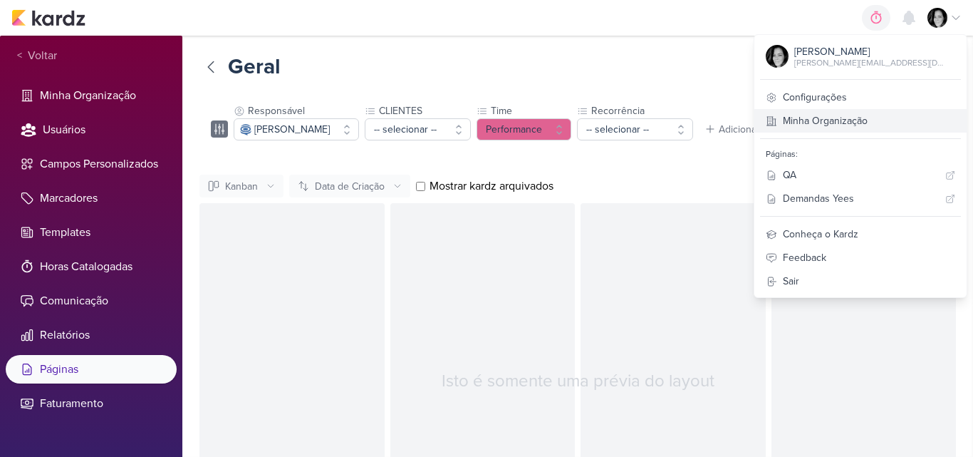
click at [878, 118] on link "Minha Organização" at bounding box center [860, 121] width 212 height 24
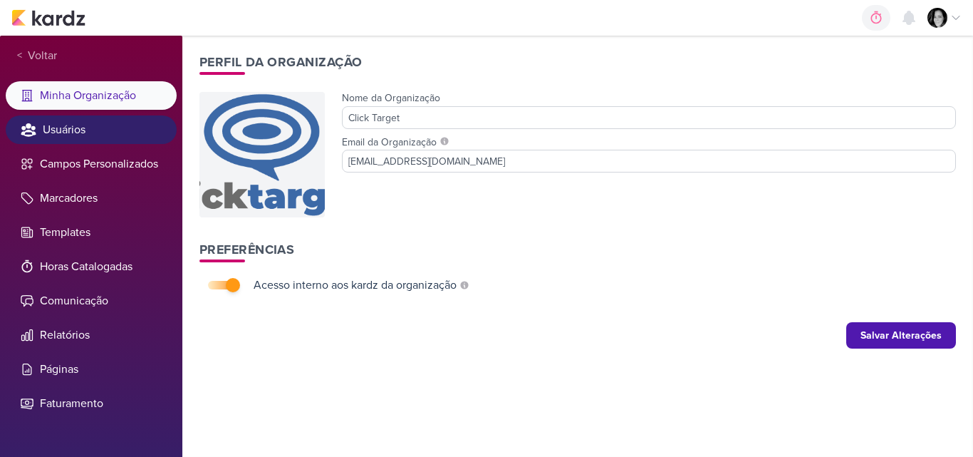
click at [101, 121] on li "Usuários" at bounding box center [91, 129] width 171 height 28
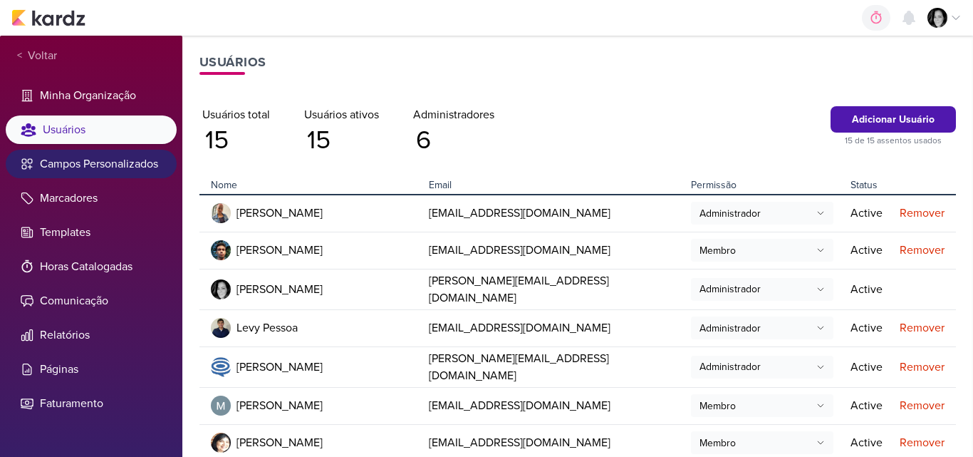
click at [101, 159] on li "Campos Personalizados" at bounding box center [91, 164] width 171 height 28
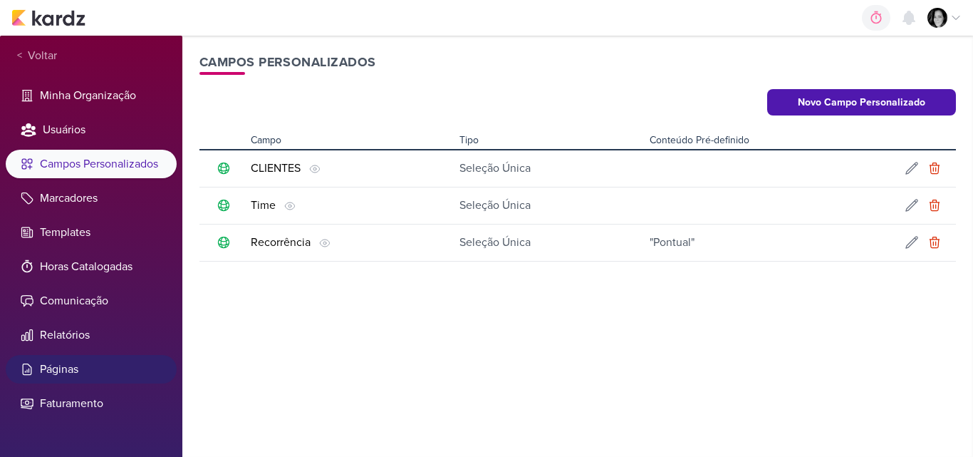
click at [56, 376] on li "Páginas" at bounding box center [91, 369] width 171 height 28
click at [56, 363] on li "Páginas" at bounding box center [91, 369] width 171 height 28
click at [63, 365] on li "Páginas" at bounding box center [91, 369] width 171 height 28
click at [62, 365] on li "Páginas" at bounding box center [91, 369] width 171 height 28
click at [61, 365] on li "Páginas" at bounding box center [91, 369] width 171 height 28
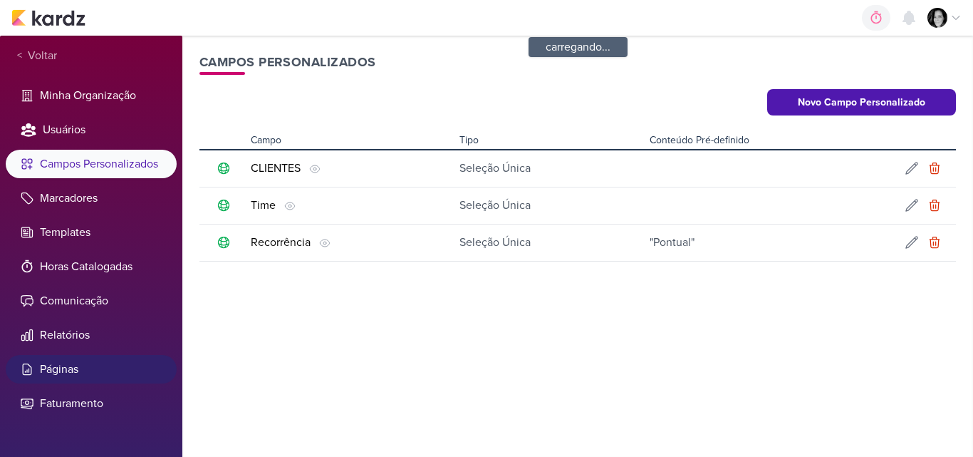
click at [61, 365] on li "Páginas" at bounding box center [91, 369] width 171 height 28
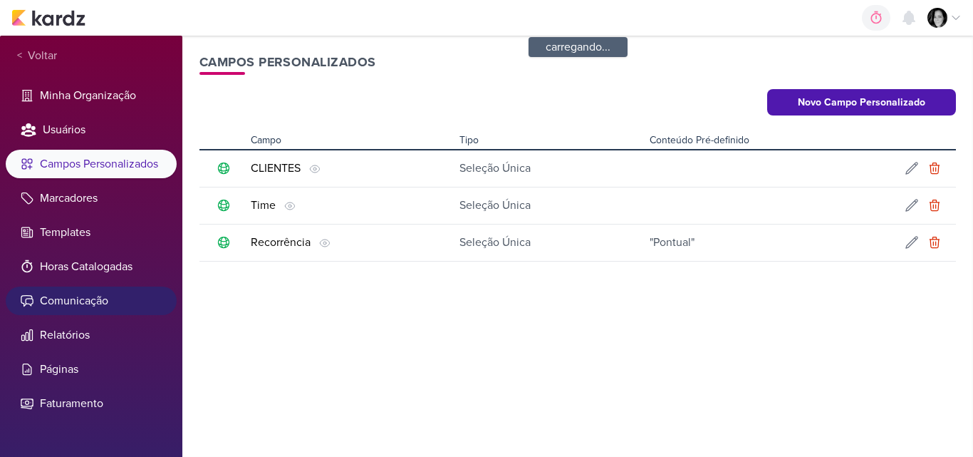
click at [49, 296] on li "Comunicação" at bounding box center [91, 300] width 171 height 28
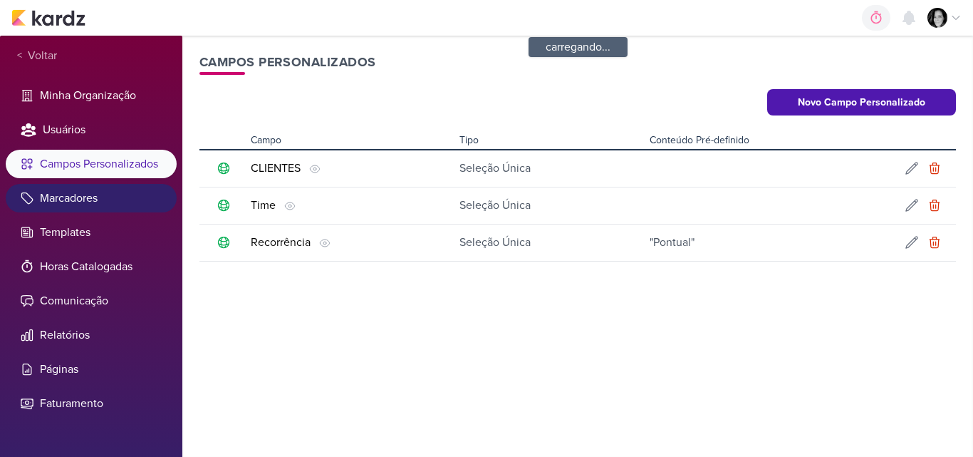
click at [73, 201] on li "Marcadores" at bounding box center [91, 198] width 171 height 28
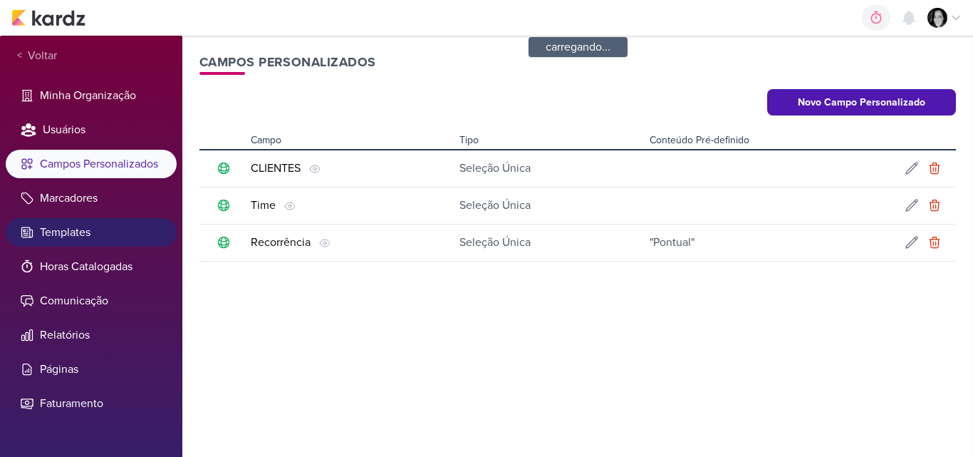
click at [64, 236] on li "Templates" at bounding box center [91, 232] width 171 height 28
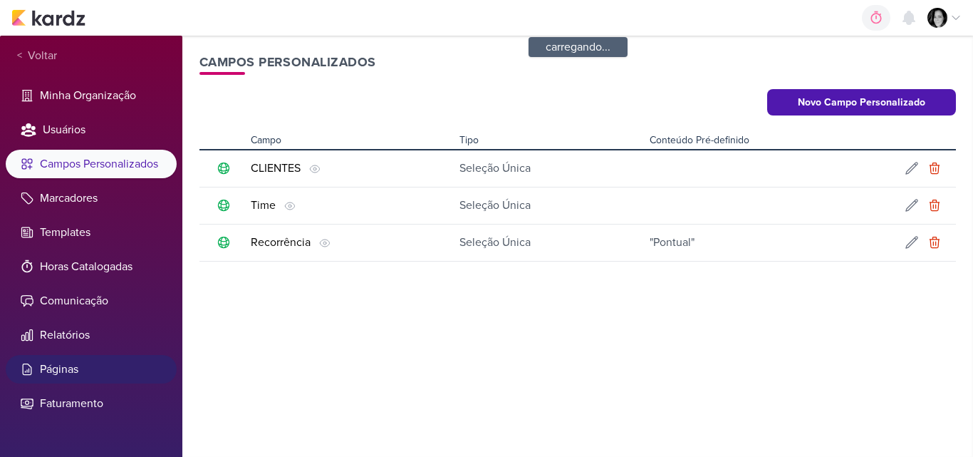
click at [48, 370] on li "Páginas" at bounding box center [91, 369] width 171 height 28
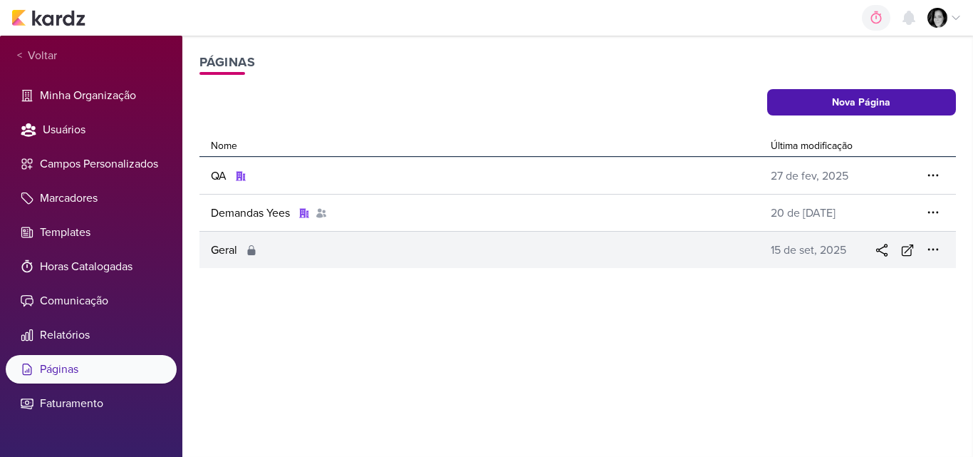
click at [251, 250] on icon at bounding box center [252, 250] width 8 height 10
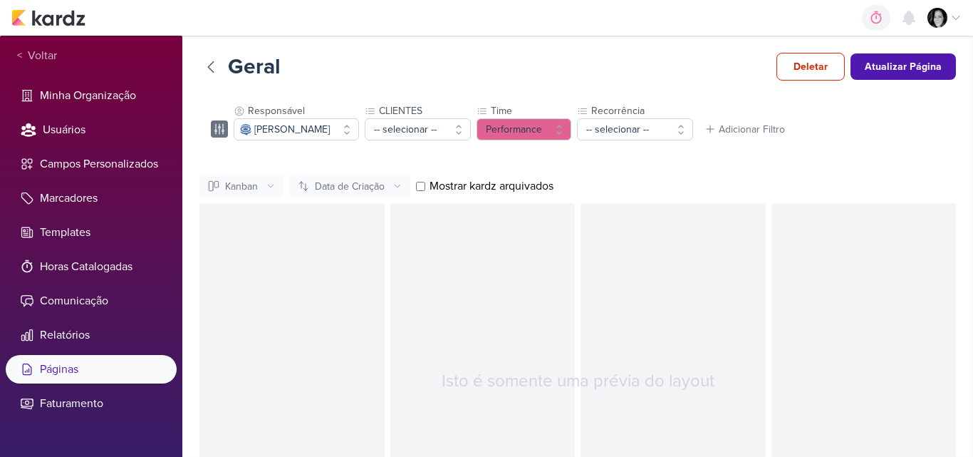
click at [958, 16] on icon at bounding box center [955, 17] width 11 height 11
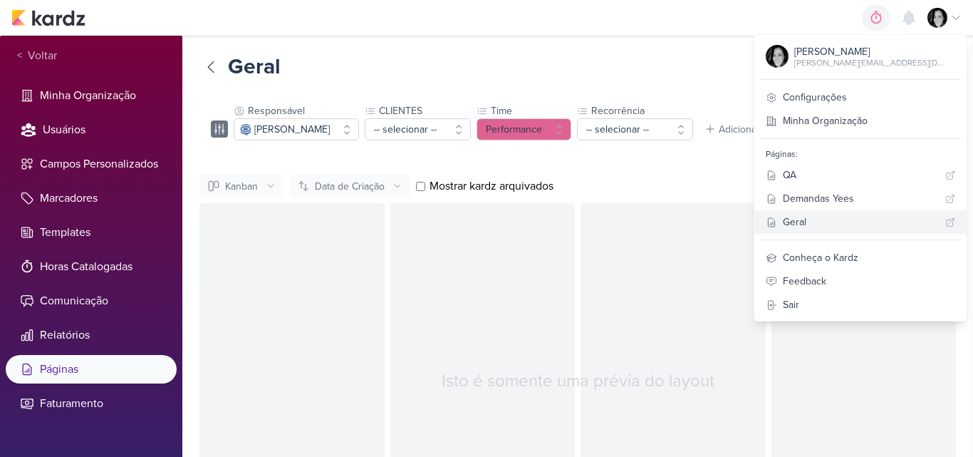
click at [847, 222] on div "Geral" at bounding box center [861, 221] width 157 height 15
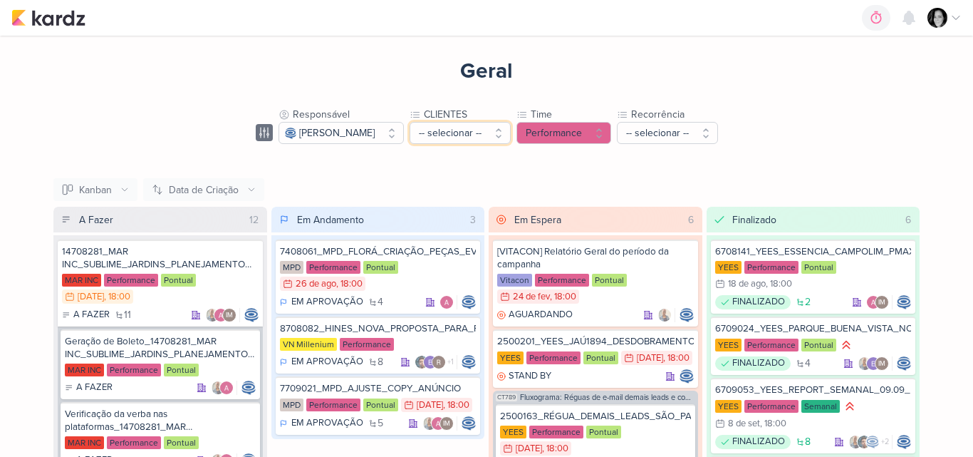
click at [511, 133] on button "-- selecionar --" at bounding box center [460, 133] width 101 height 22
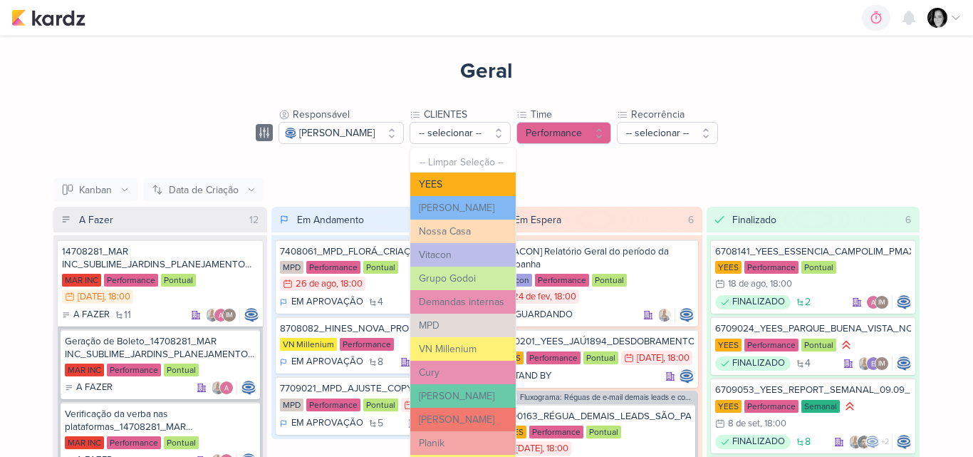
click at [499, 182] on button "YEES" at bounding box center [462, 184] width 105 height 24
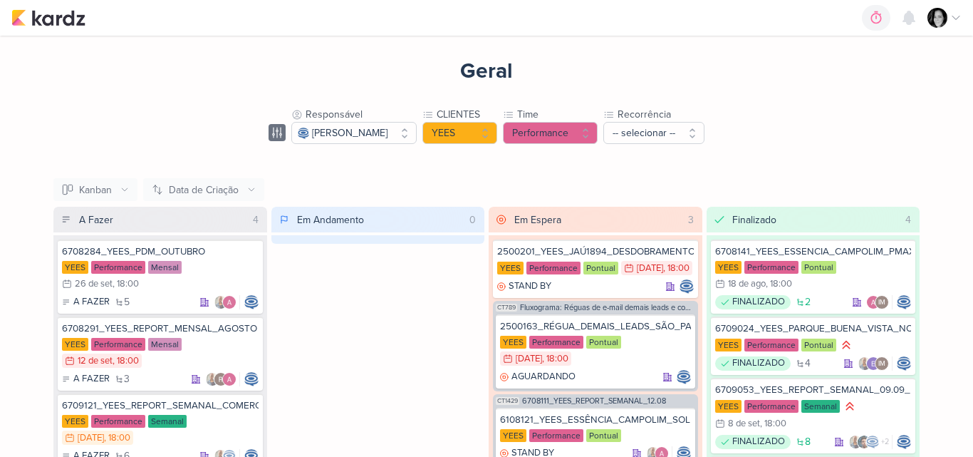
click at [876, 90] on div "Geral Responsável Caroline Traven De Andrade -- Limpar Seleção -- Iara Santos i…" at bounding box center [487, 329] width 912 height 586
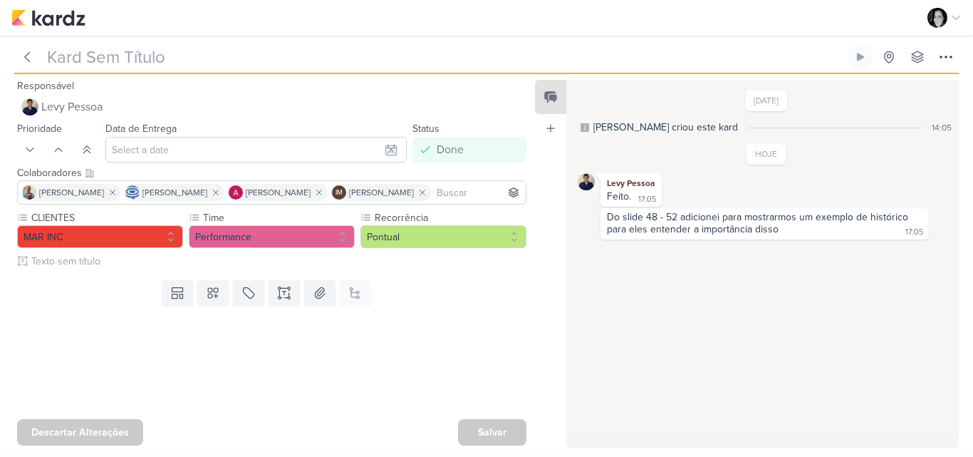
type input "Análise de conversão_14708281_MAR INC_SUBLIME_JARDINS_PLANEJAMENTO ESTRATÉGICO"
type input "12 de setembro de 2025 às 23:59"
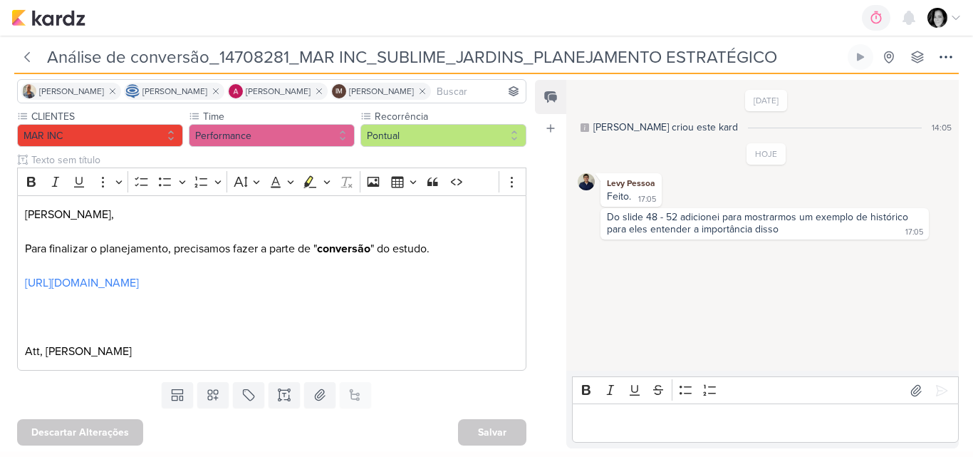
scroll to position [142, 0]
click at [62, 281] on link "[URL][DOMAIN_NAME]" at bounding box center [82, 283] width 114 height 14
